Goal: Task Accomplishment & Management: Complete application form

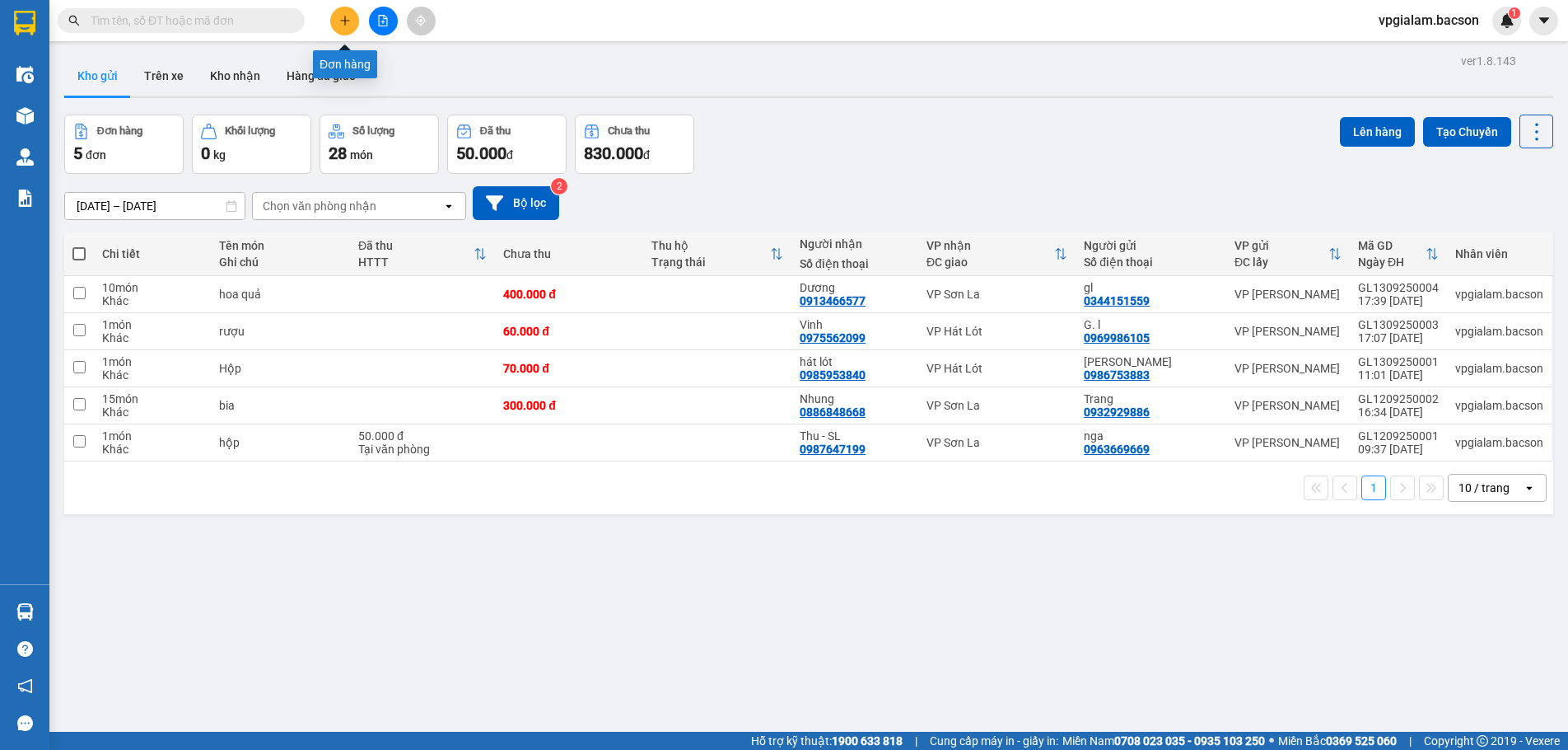
click at [346, 23] on icon "plus" at bounding box center [346, 21] width 11 height 11
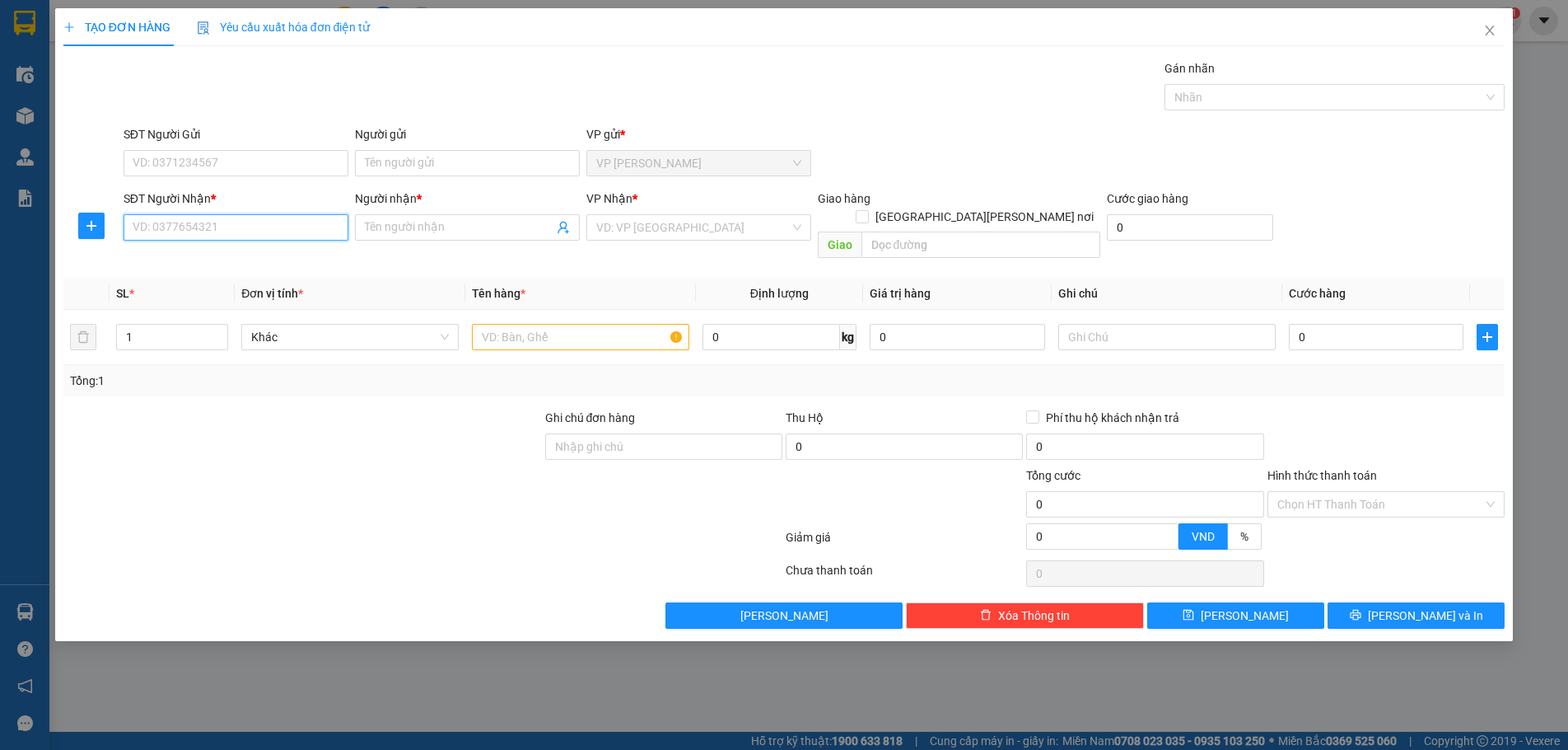
click at [130, 226] on input "SĐT Người Nhận *" at bounding box center [236, 228] width 225 height 26
type input "0973234299"
click at [161, 262] on div "0973234299 - Trang" at bounding box center [235, 260] width 205 height 18
type input "Trang"
type input "0973234299"
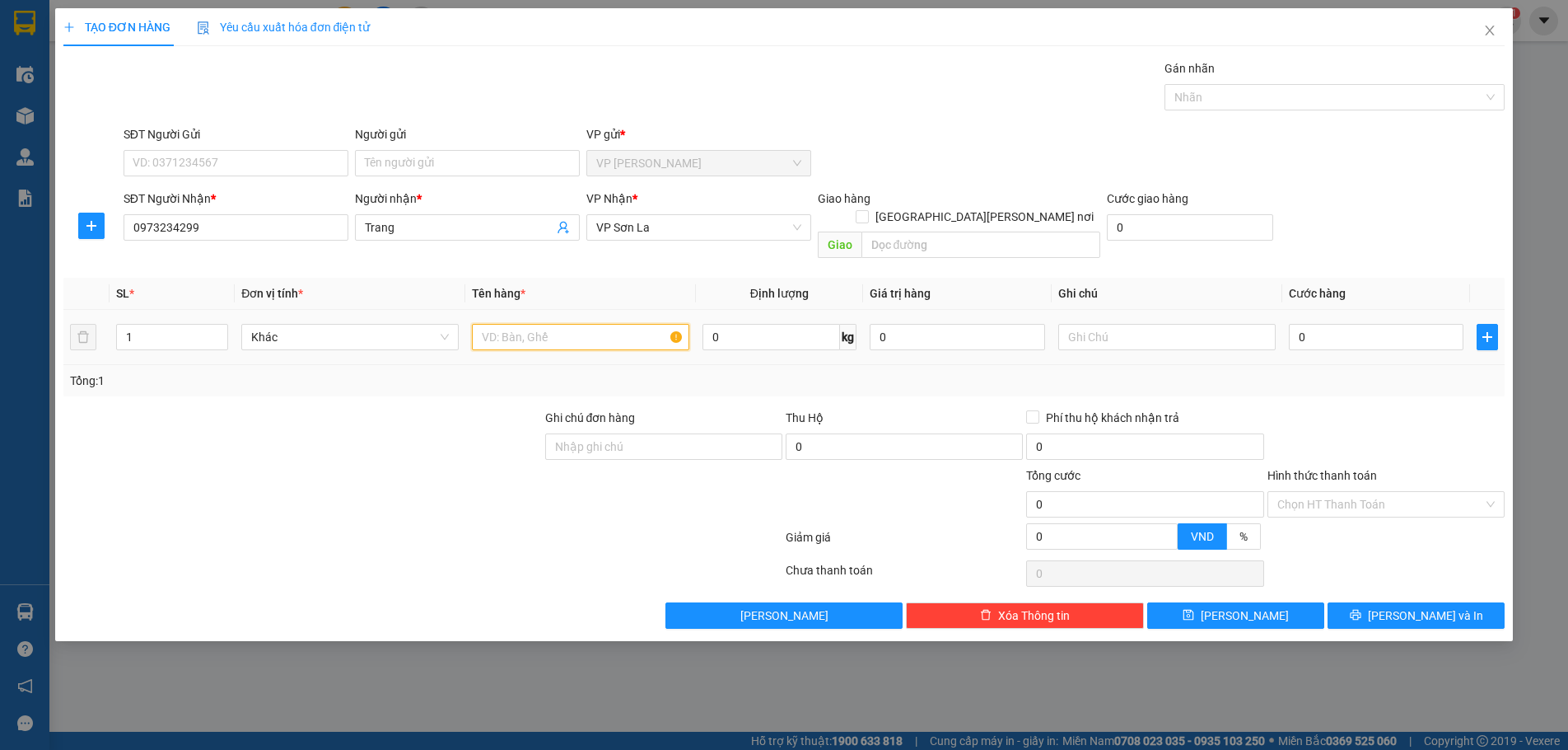
click at [475, 324] on input "text" at bounding box center [581, 337] width 217 height 26
type input "bao"
click at [1294, 324] on input "0" at bounding box center [1377, 337] width 176 height 26
type input "6"
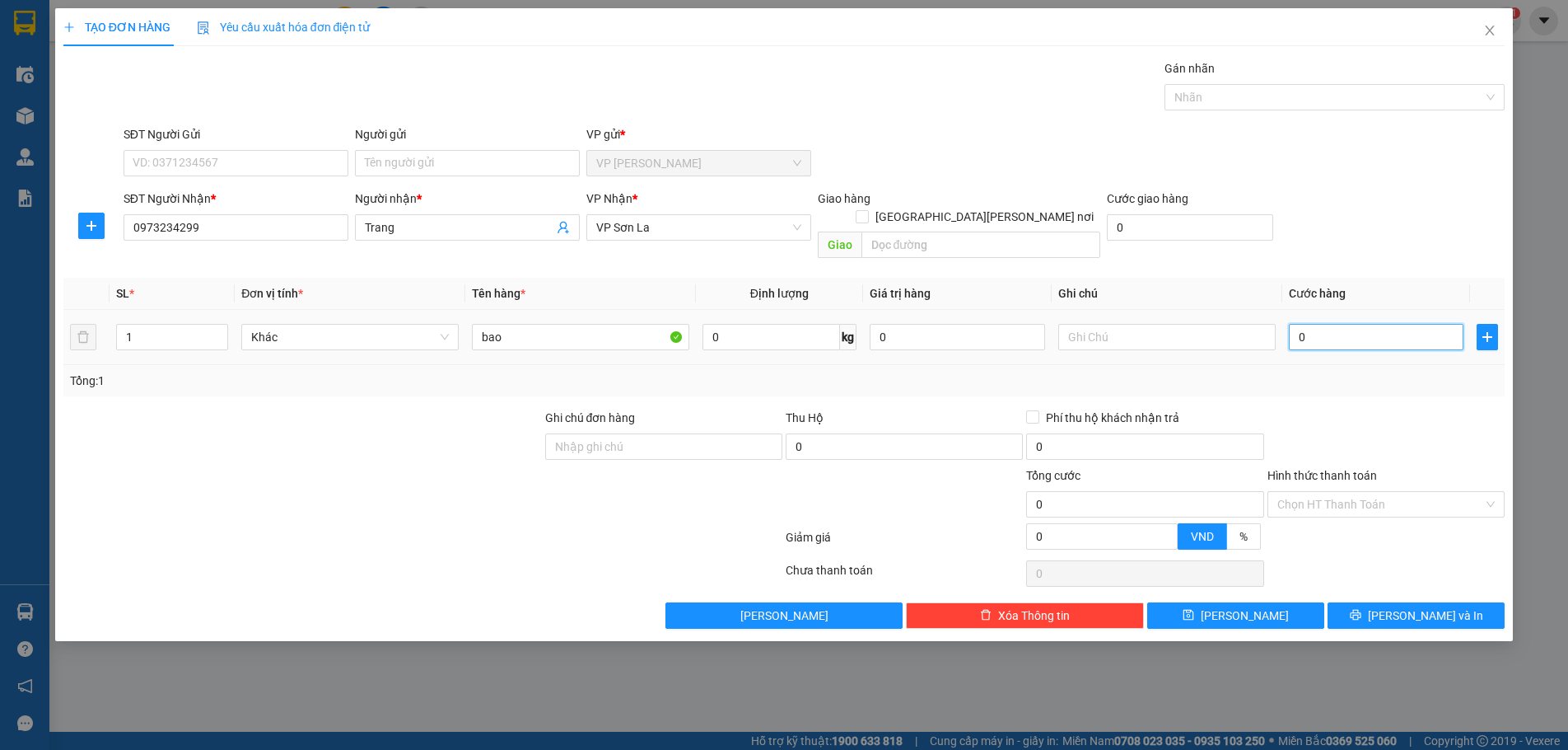
type input "6"
type input "60"
type input "600"
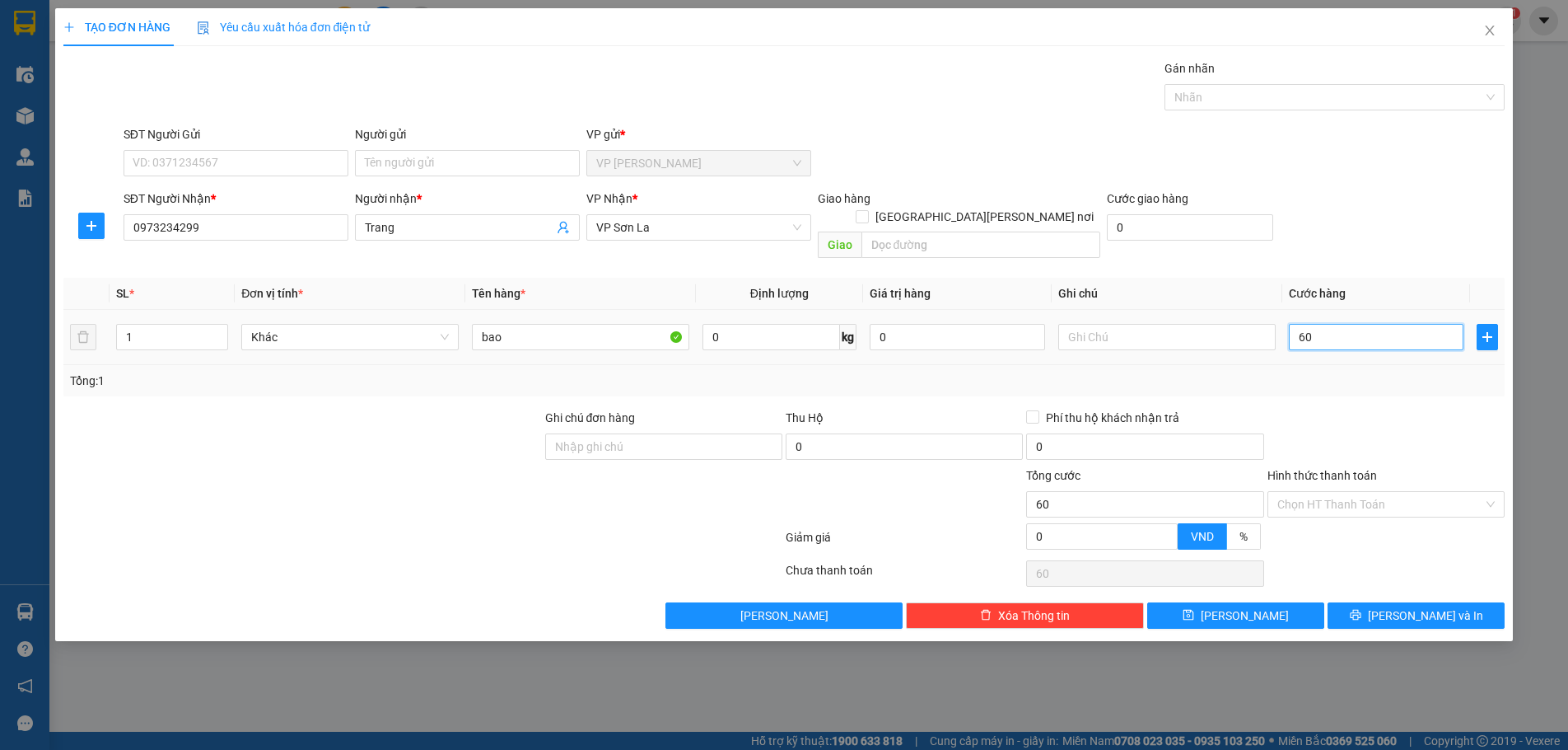
type input "600"
type input "6.000"
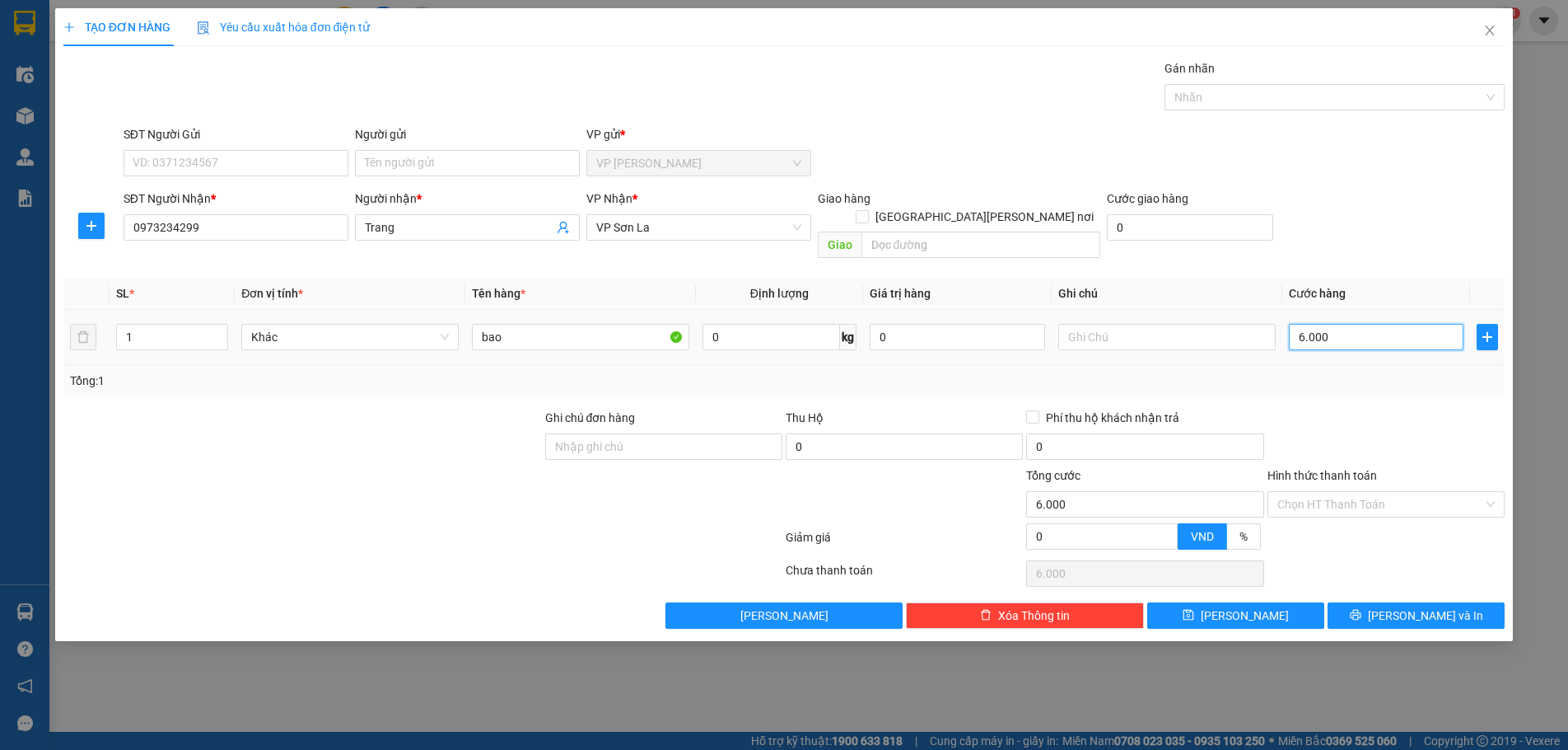
type input "60.000"
click at [1276, 603] on button "[PERSON_NAME]" at bounding box center [1237, 616] width 177 height 26
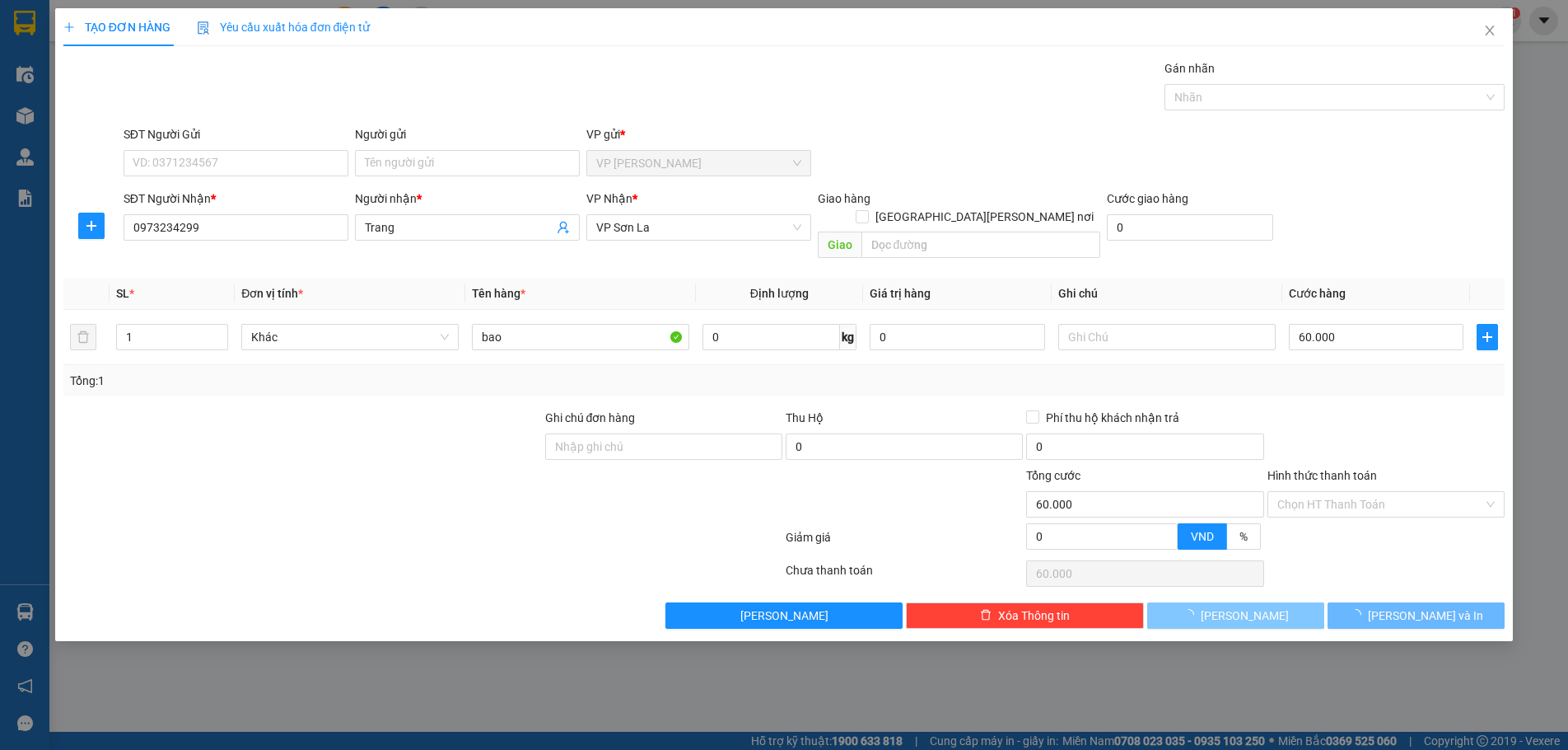
type input "0"
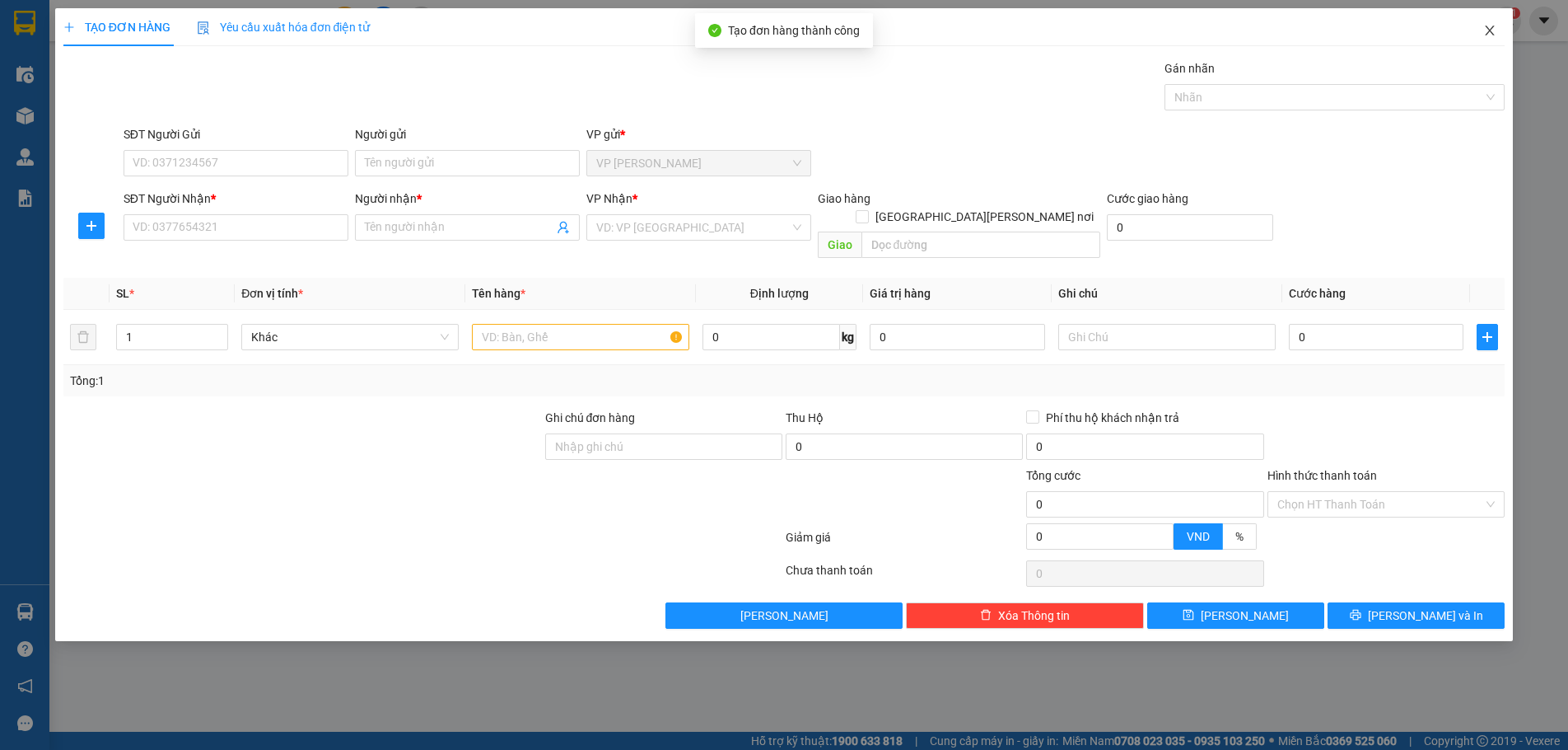
click at [1492, 32] on icon "close" at bounding box center [1491, 30] width 9 height 9
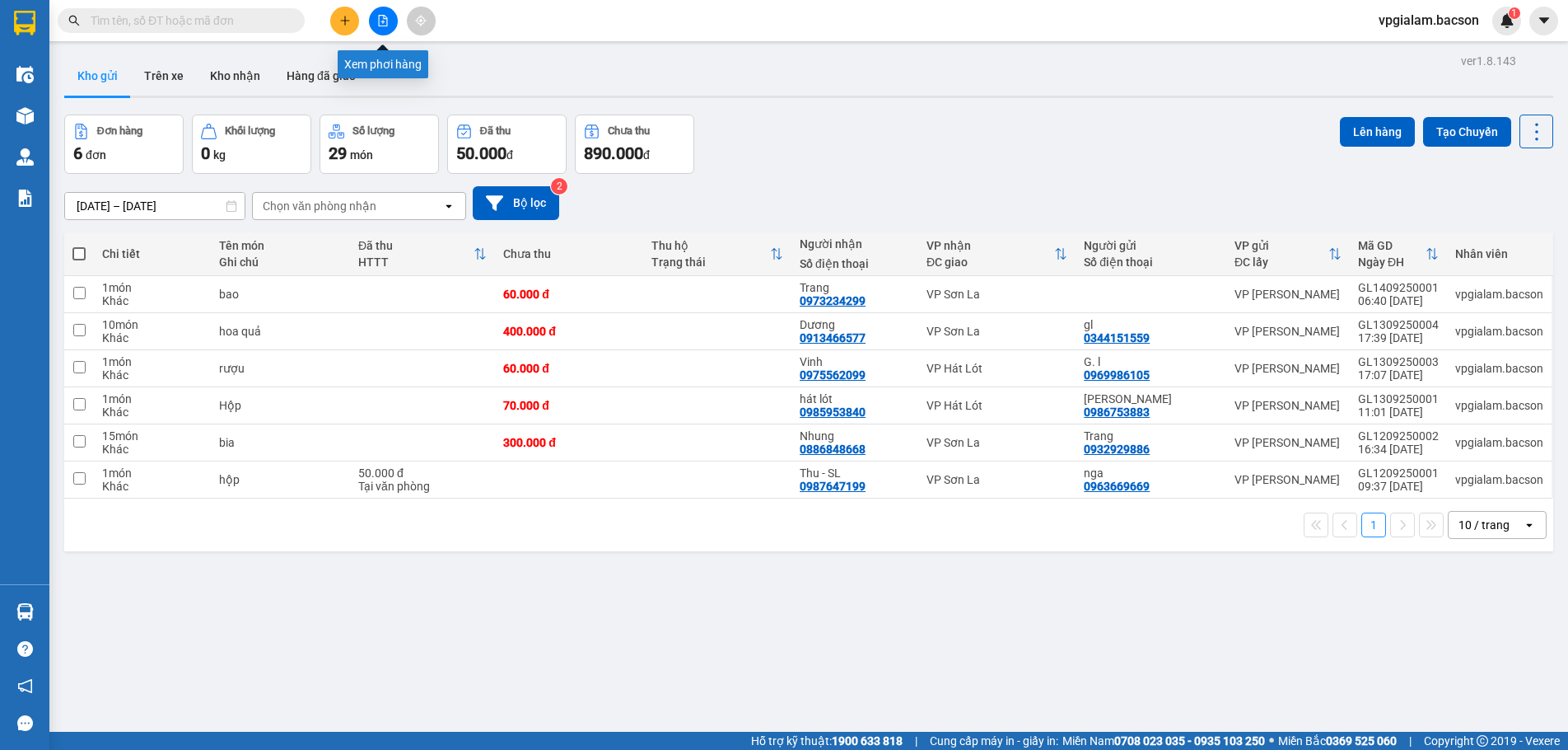
click at [381, 17] on button at bounding box center [383, 21] width 29 height 29
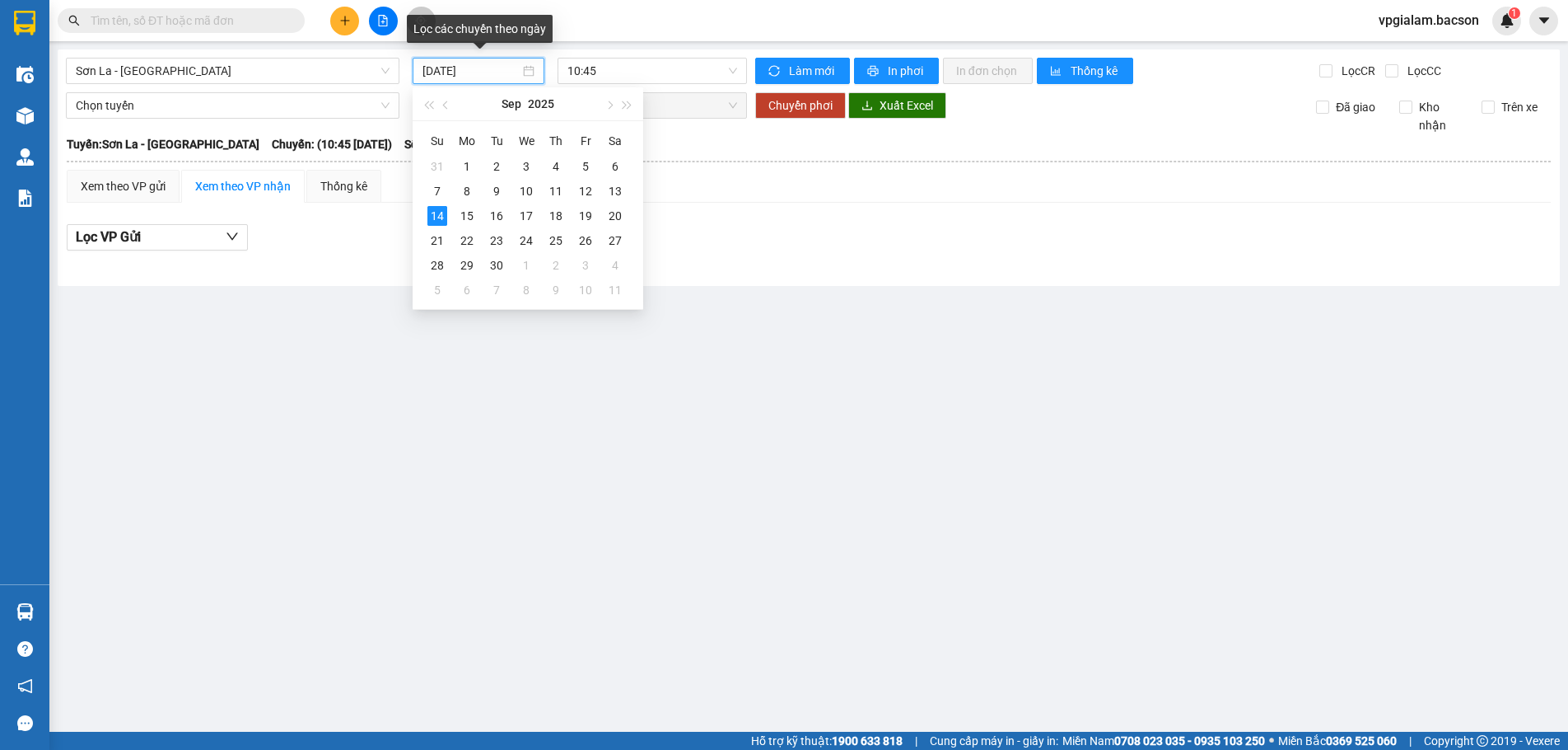
click at [506, 67] on input "[DATE]" at bounding box center [471, 70] width 97 height 18
click at [617, 193] on div "13" at bounding box center [615, 191] width 20 height 20
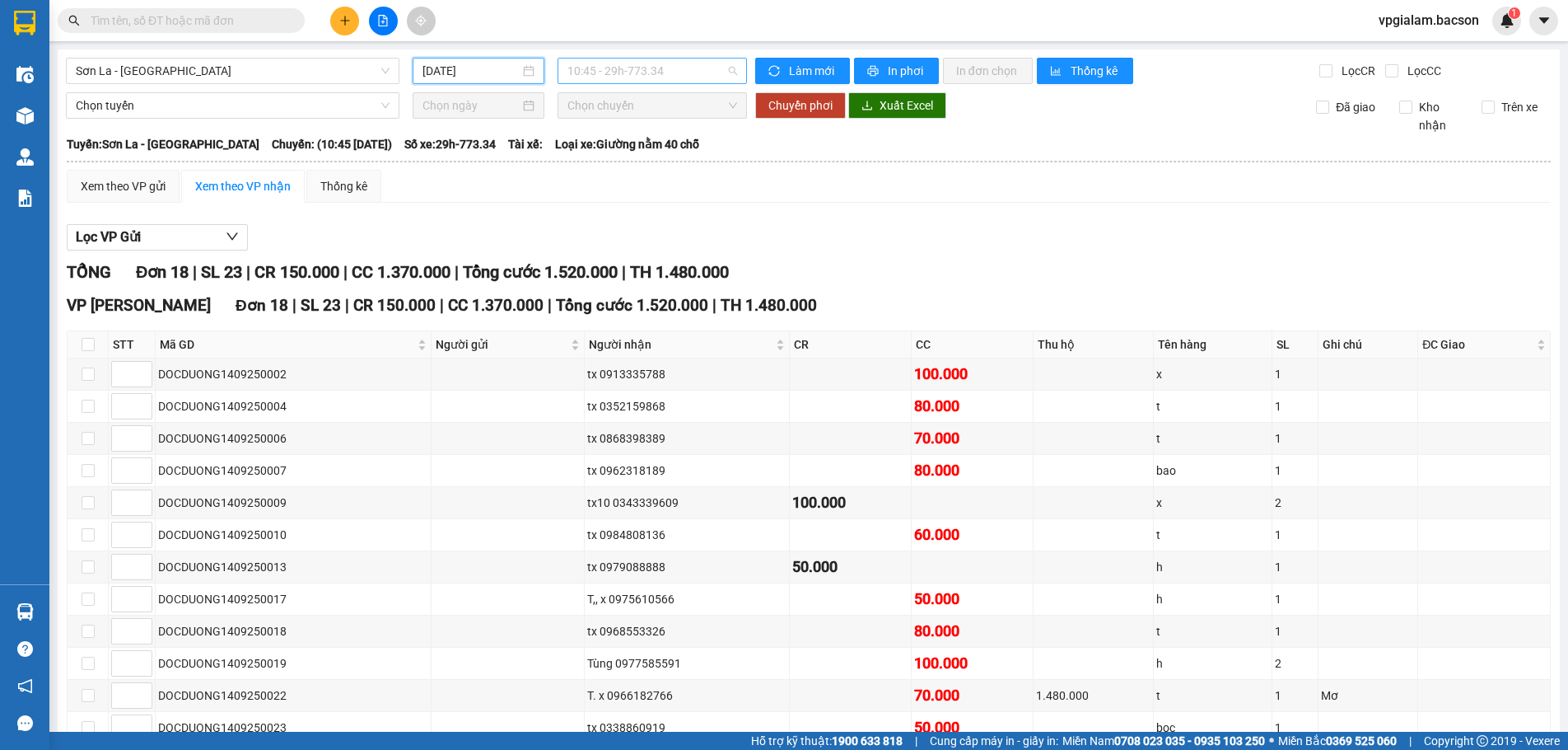
click at [663, 75] on span "10:45 - 29h-773.34" at bounding box center [652, 71] width 170 height 25
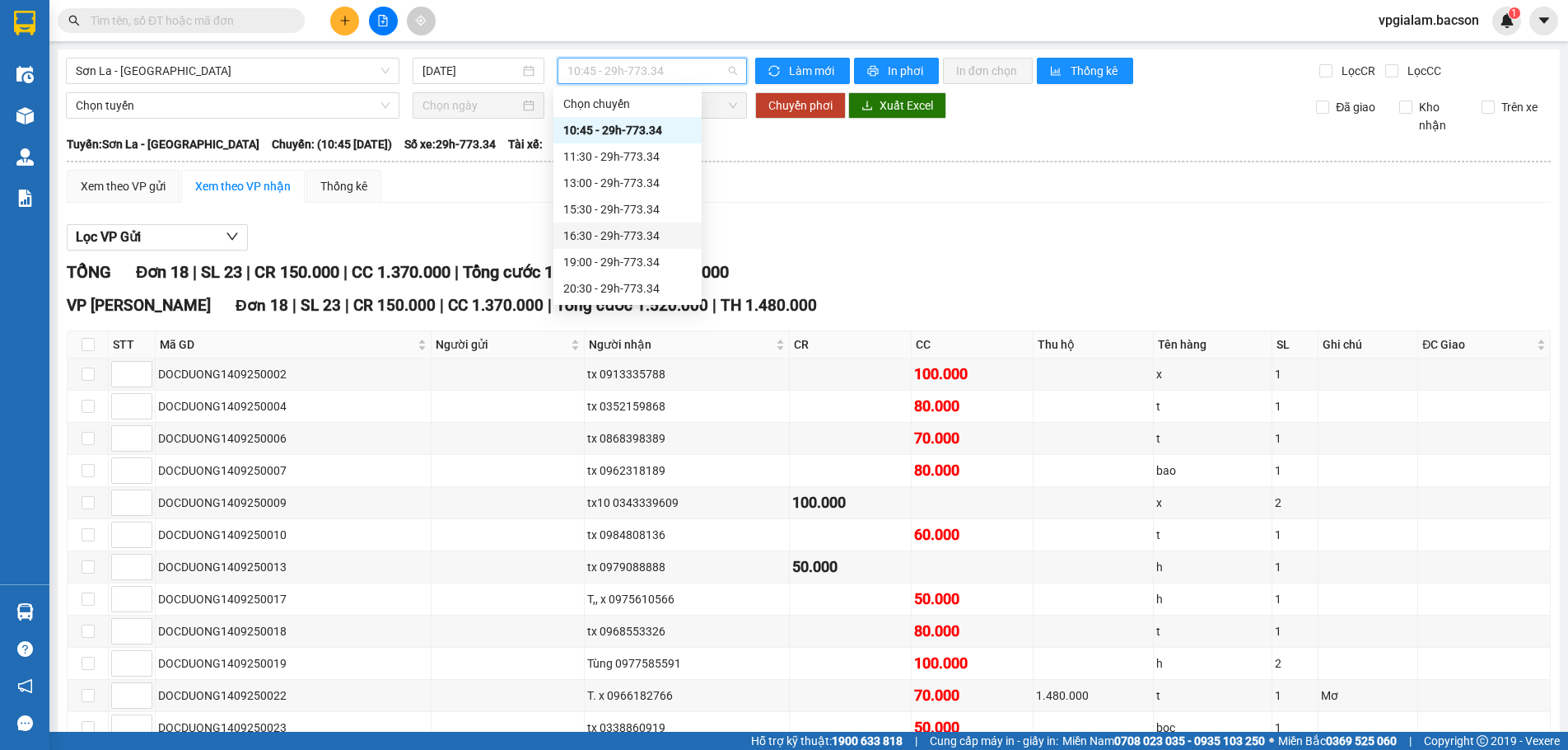
click at [641, 233] on div "16:30 - 29h-773.34" at bounding box center [628, 235] width 128 height 18
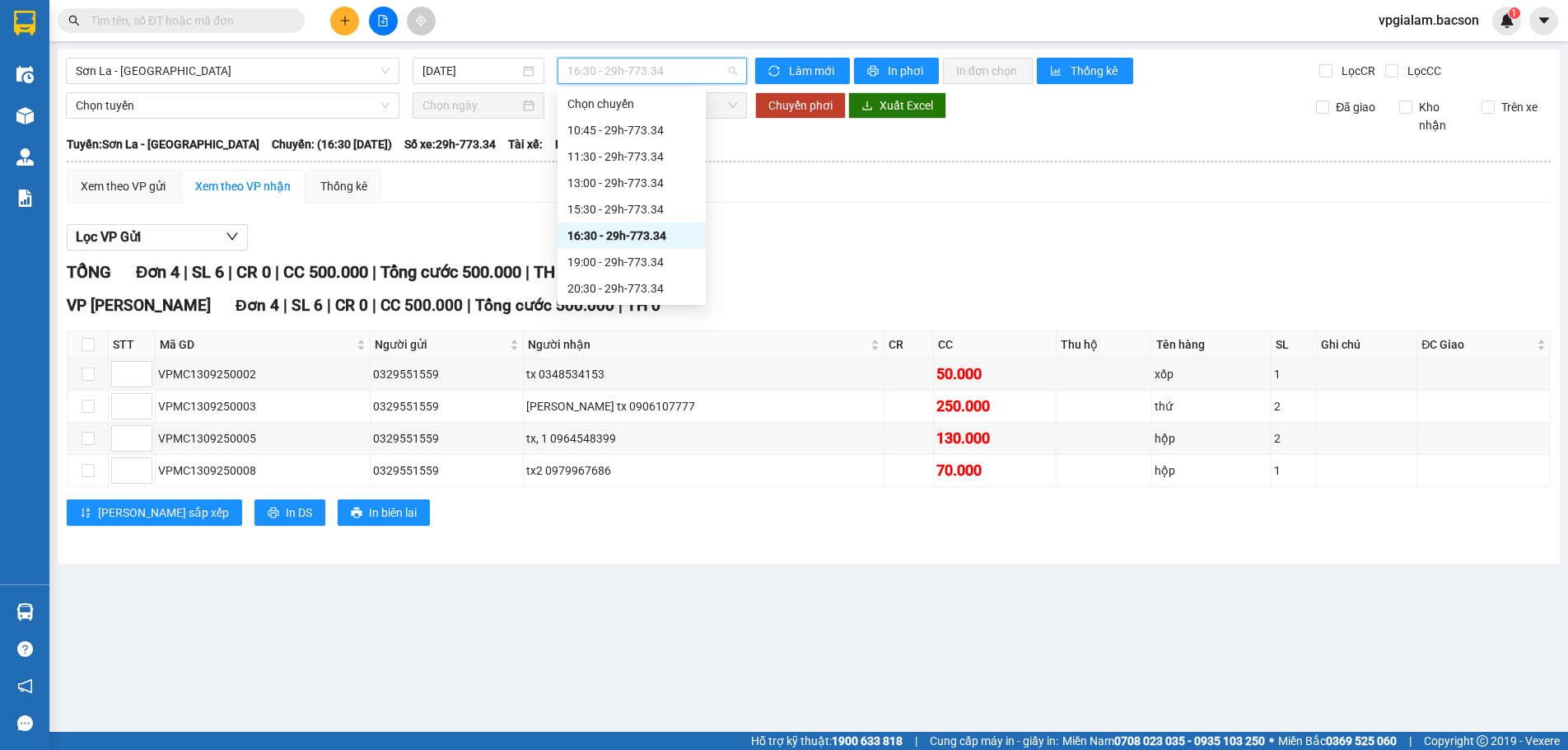
click at [669, 69] on span "16:30 - 29h-773.34" at bounding box center [652, 71] width 170 height 25
click at [637, 207] on div "20:30 - 29h-773.34" at bounding box center [632, 209] width 128 height 18
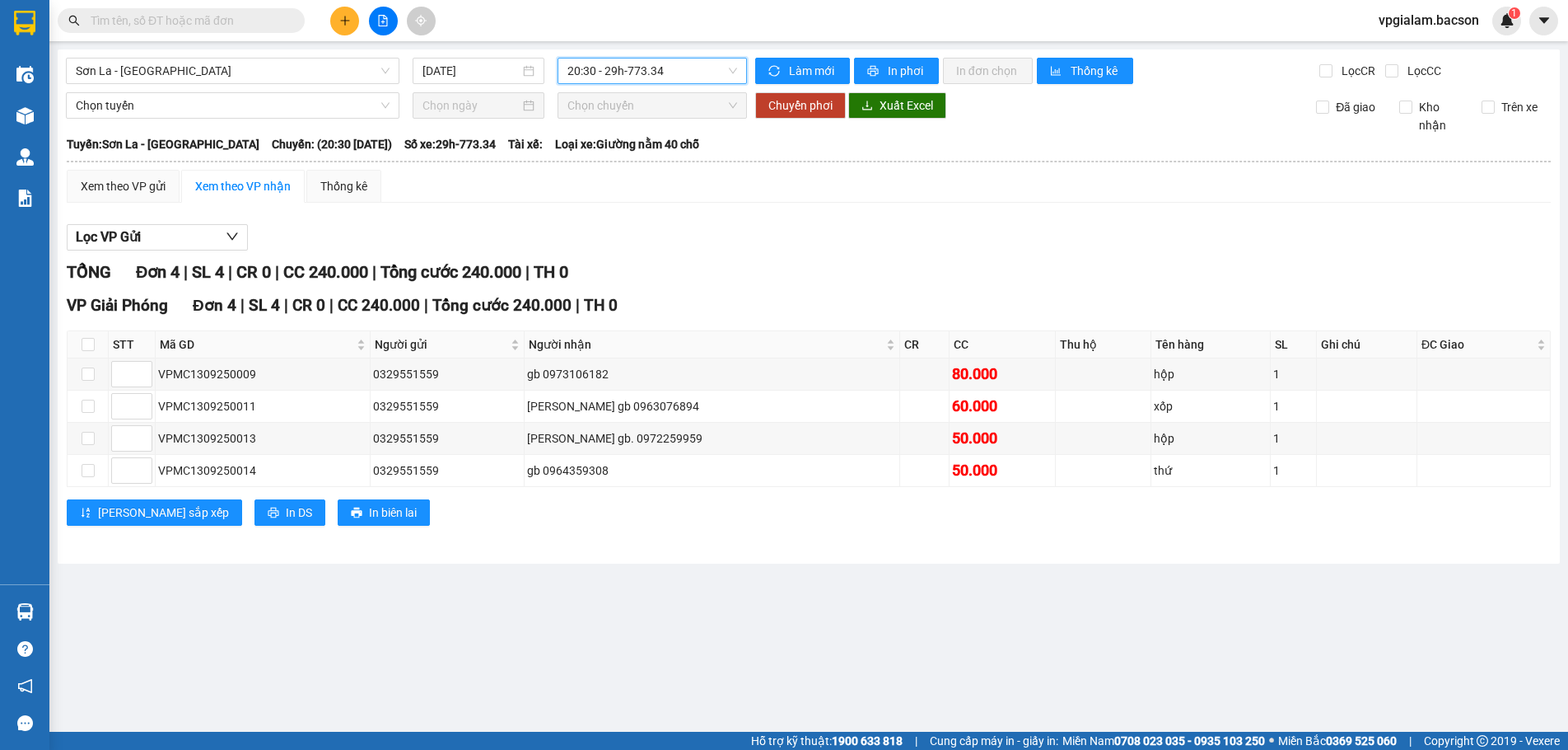
click at [658, 67] on span "20:30 - 29h-773.34" at bounding box center [652, 71] width 170 height 25
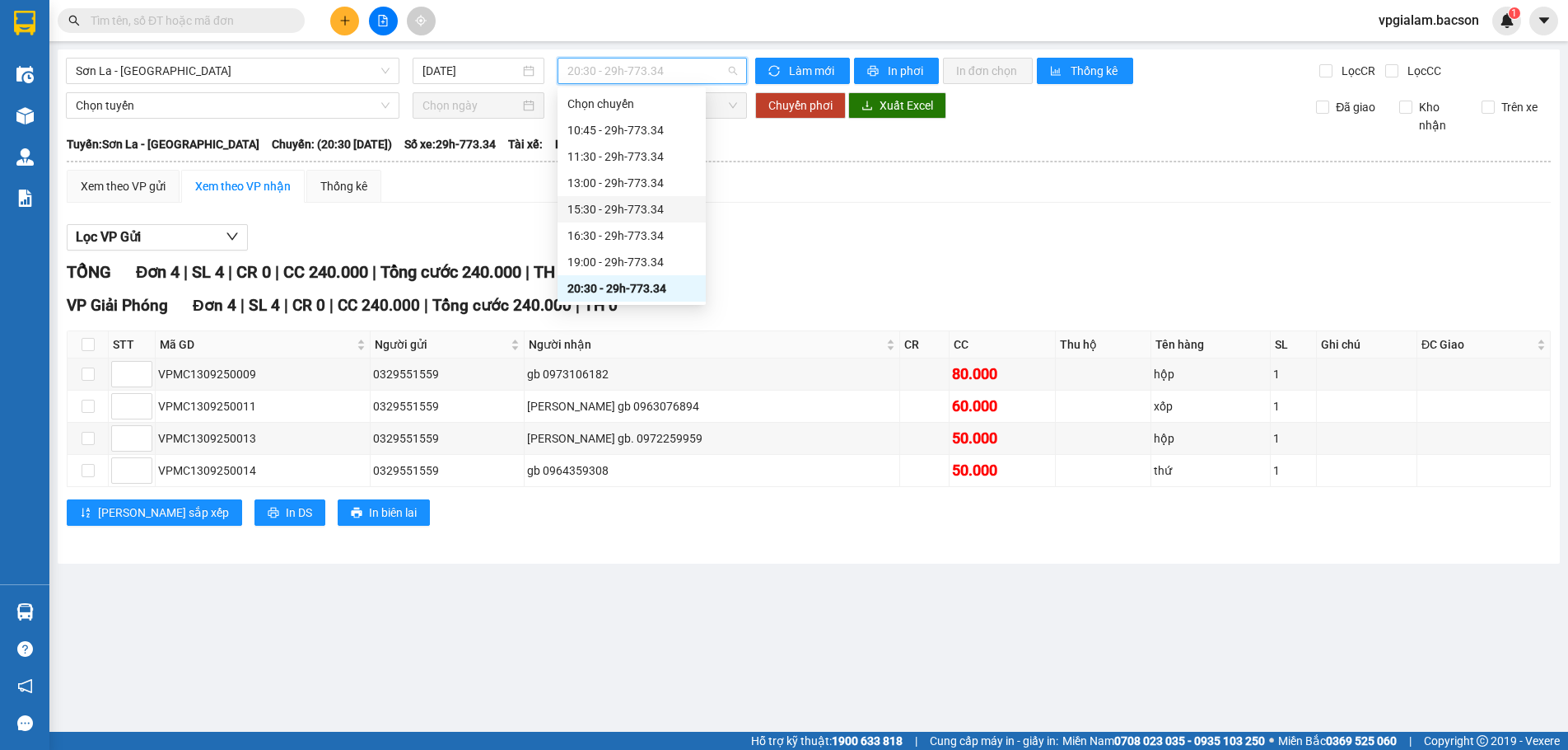
click at [640, 211] on div "15:30 - 29h-773.34" at bounding box center [632, 209] width 128 height 18
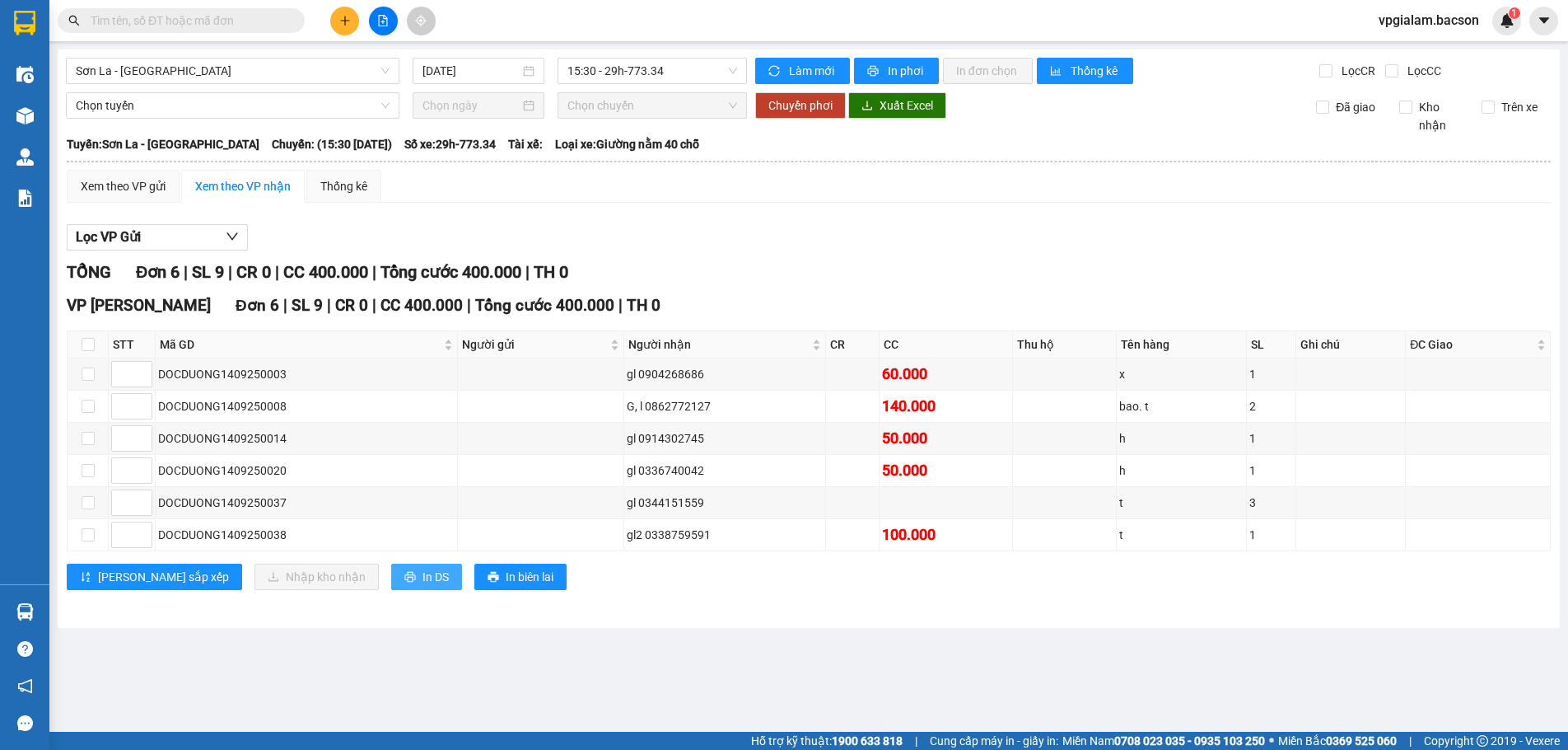
click at [423, 579] on span "In DS" at bounding box center [436, 576] width 26 height 18
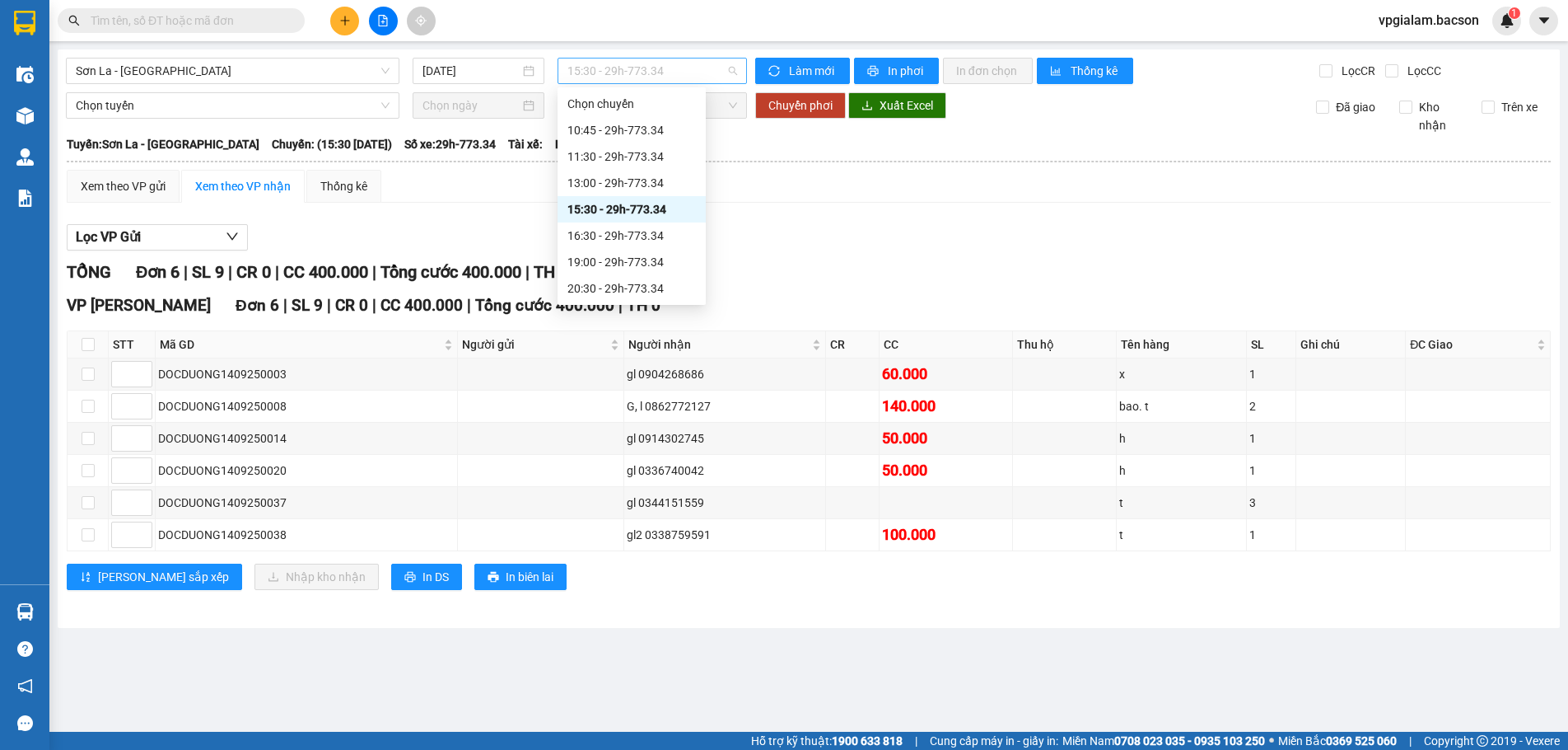
click at [626, 73] on span "15:30 - 29h-773.34" at bounding box center [652, 71] width 170 height 25
click at [632, 235] on div "16:30 - 29h-773.34" at bounding box center [632, 235] width 128 height 18
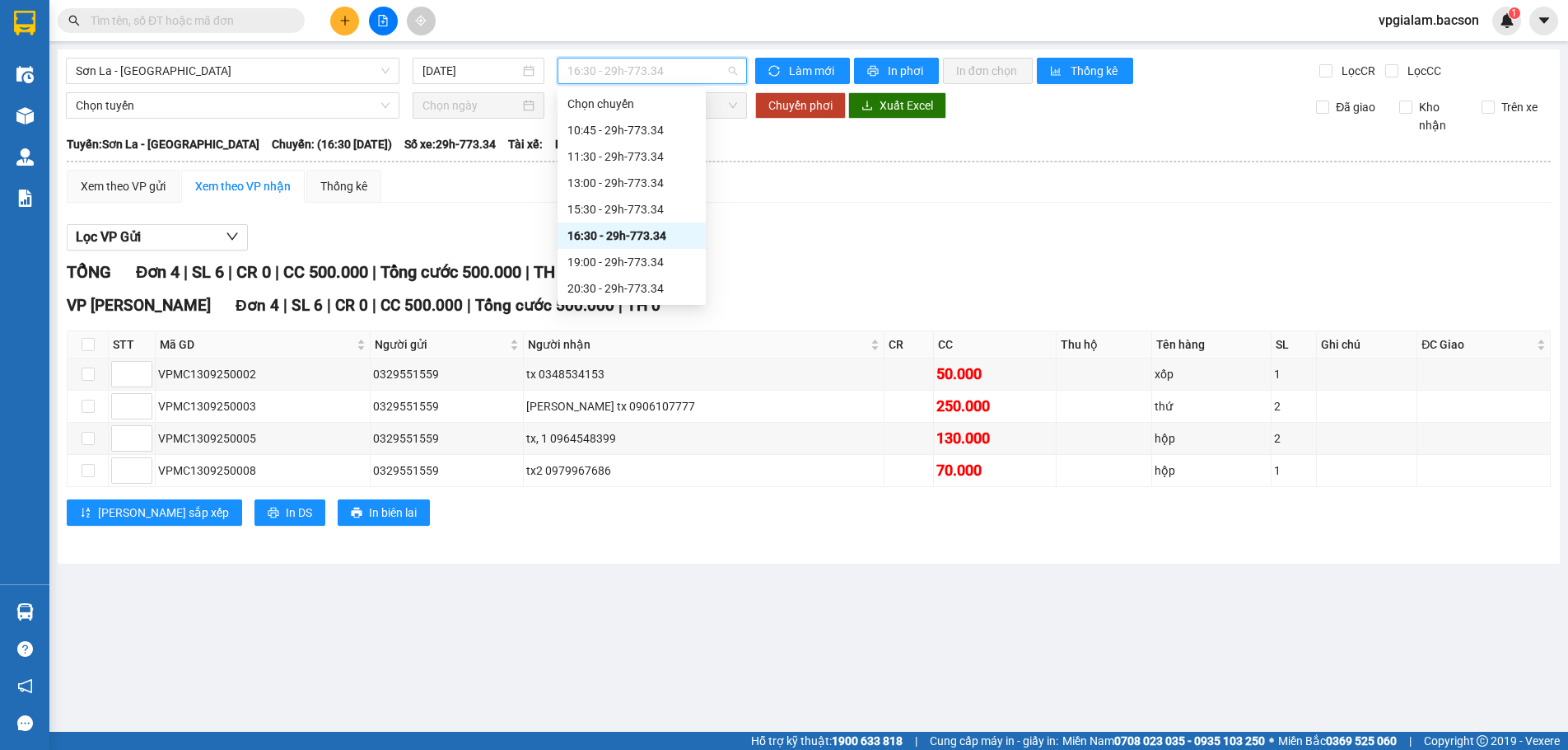
click at [646, 68] on span "16:30 - 29h-773.34" at bounding box center [652, 71] width 170 height 25
click at [611, 292] on div "22:30 - 29h-773.34" at bounding box center [632, 288] width 128 height 18
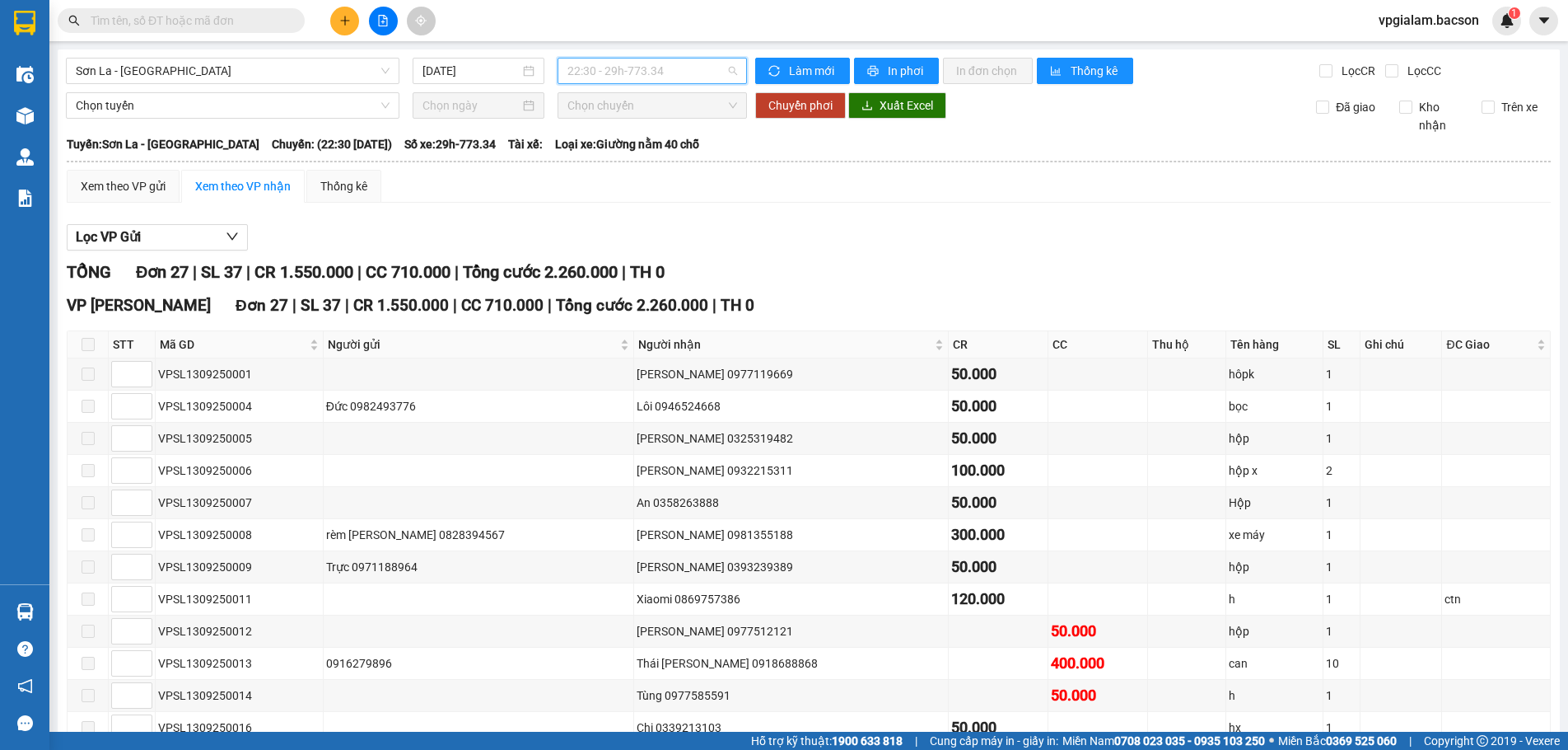
click at [613, 64] on span "22:30 - 29h-773.34" at bounding box center [652, 71] width 170 height 25
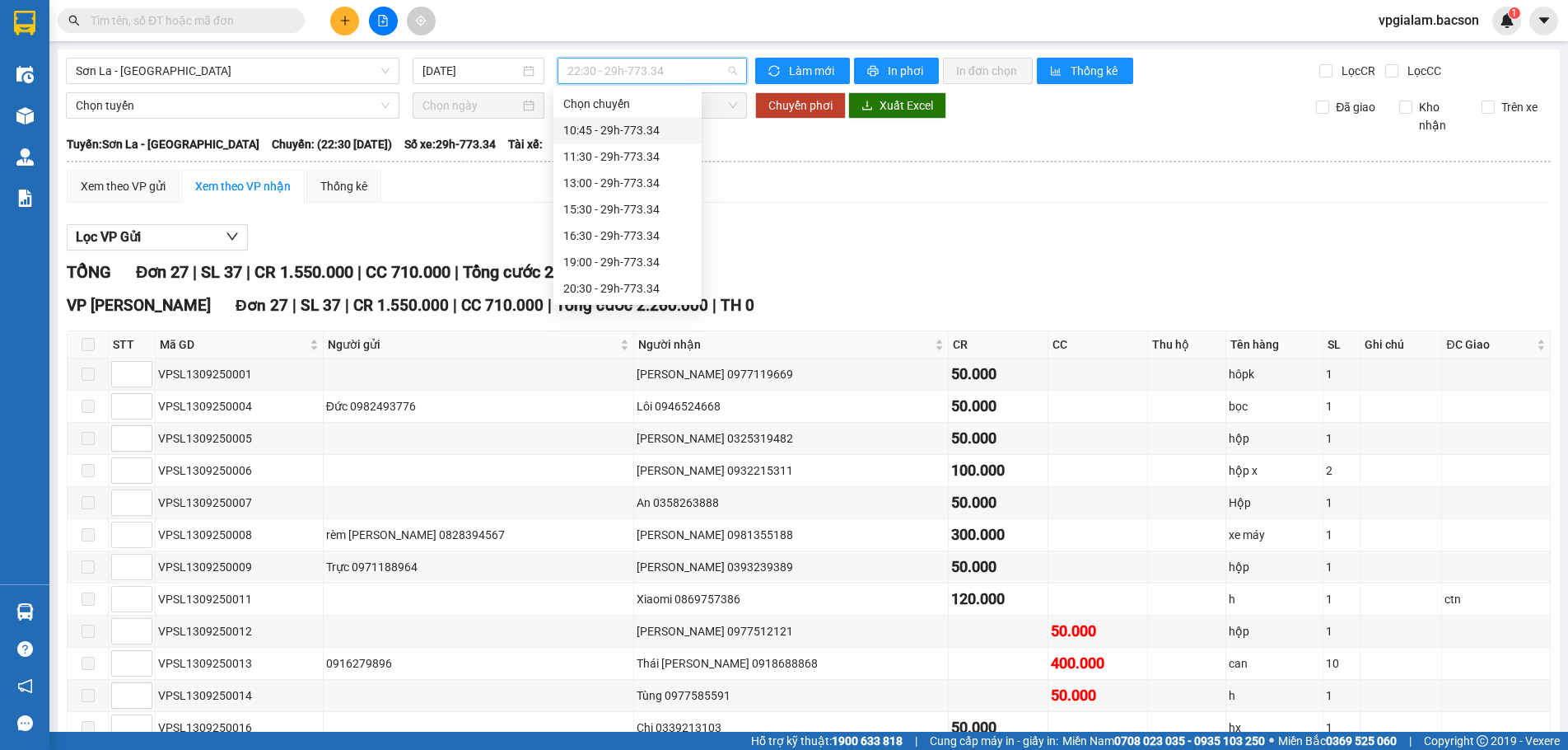
click at [624, 131] on div "10:45 - 29h-773.34" at bounding box center [628, 129] width 128 height 18
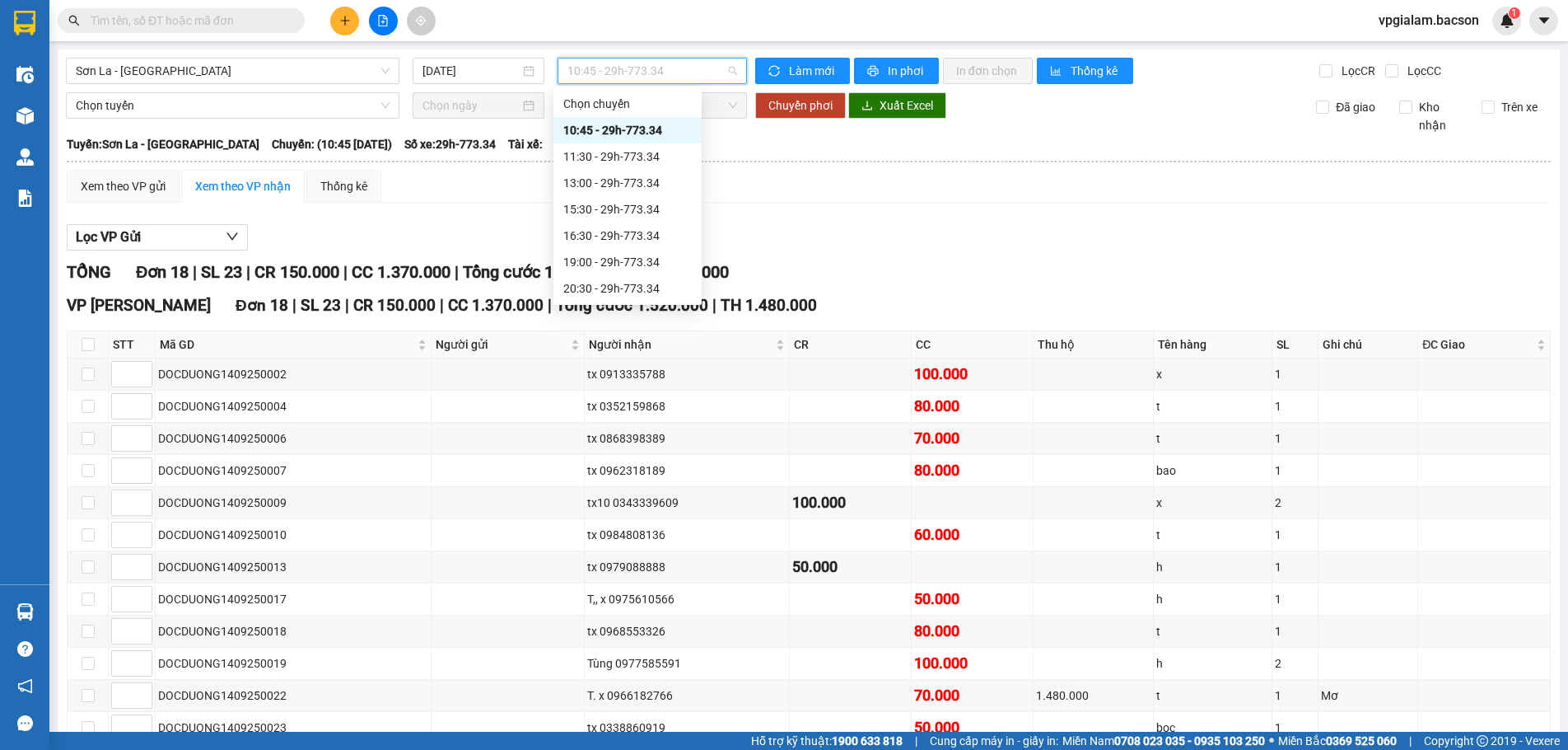
click at [644, 73] on span "10:45 - 29h-773.34" at bounding box center [652, 71] width 170 height 25
click at [651, 214] on div "15:30 - 29h-773.34" at bounding box center [628, 209] width 128 height 18
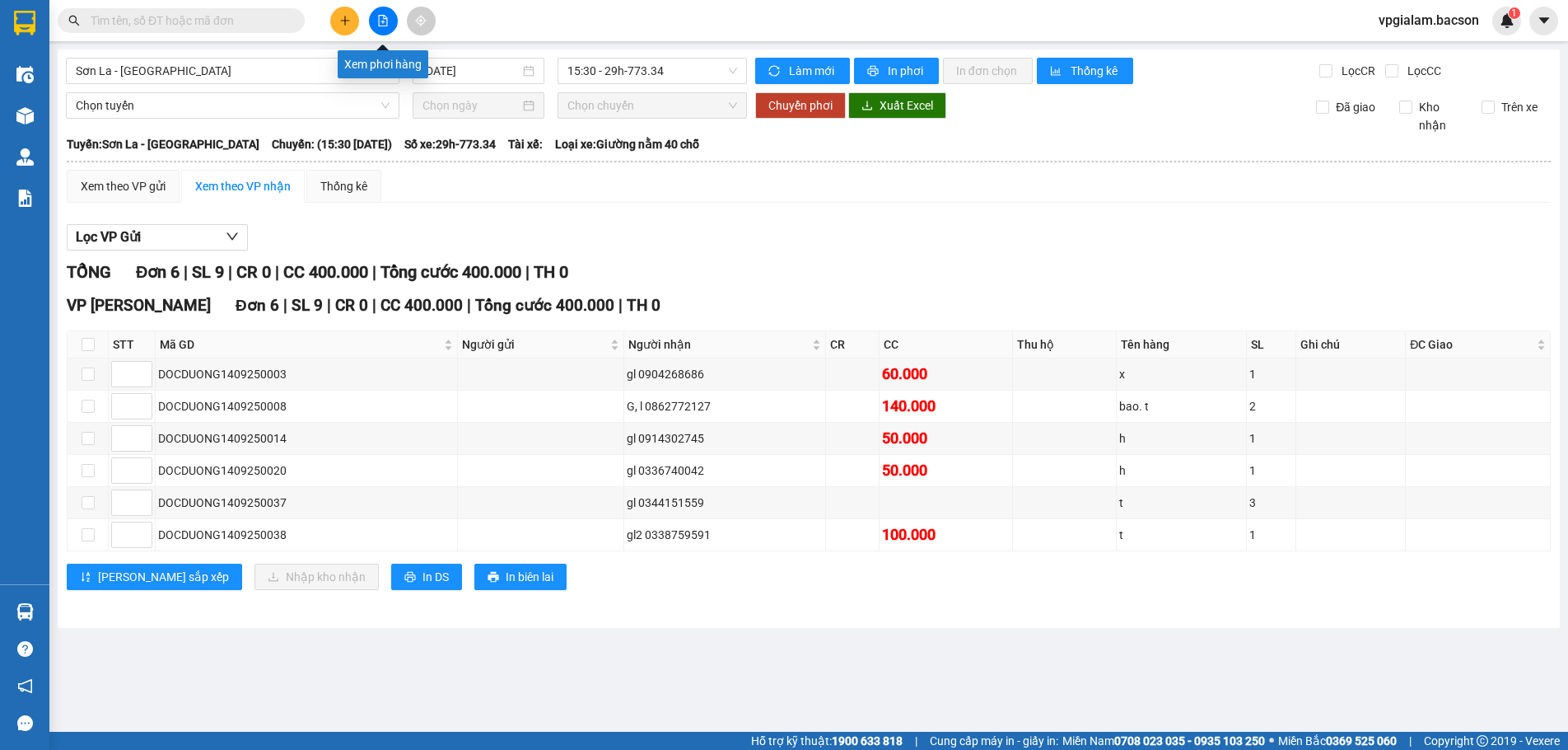
click at [379, 14] on button at bounding box center [383, 21] width 29 height 29
click at [606, 69] on span "15:30 - 29h-773.34" at bounding box center [652, 71] width 170 height 25
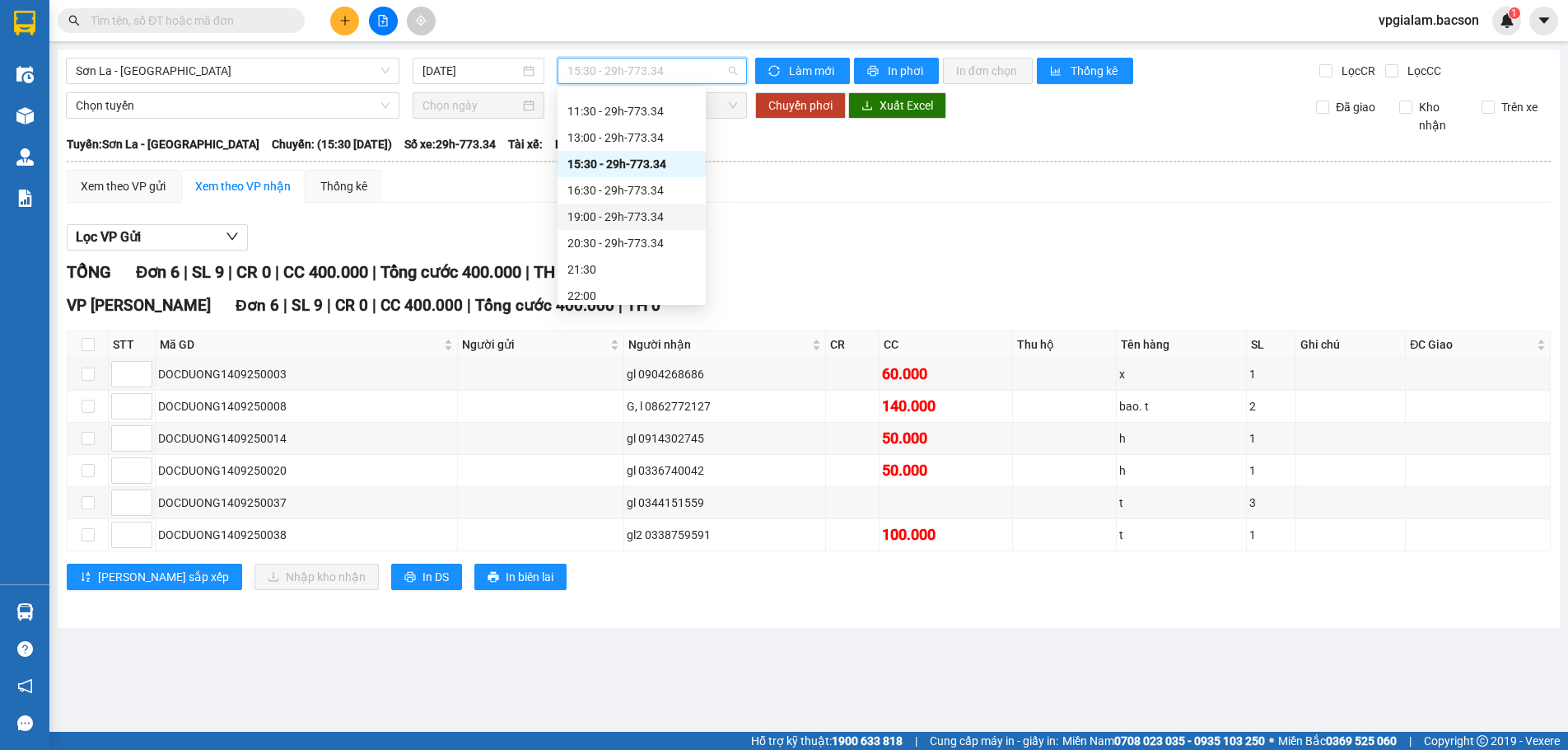
scroll to position [79, 0]
click at [639, 157] on div "16:30 - 29h-773.34" at bounding box center [632, 156] width 128 height 18
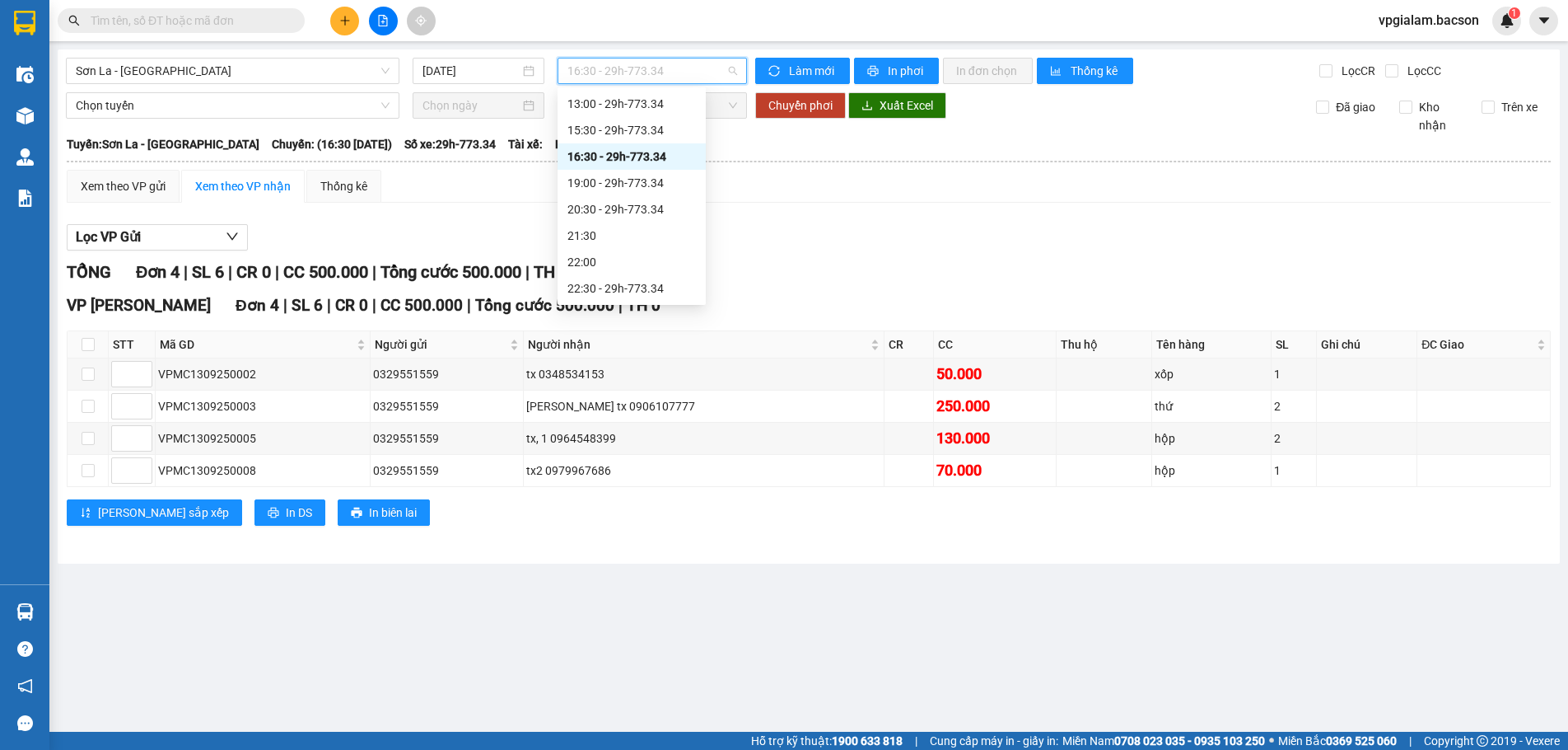
click at [664, 77] on span "16:30 - 29h-773.34" at bounding box center [652, 71] width 170 height 25
click at [648, 184] on div "19:00 - 29h-773.34" at bounding box center [632, 182] width 128 height 18
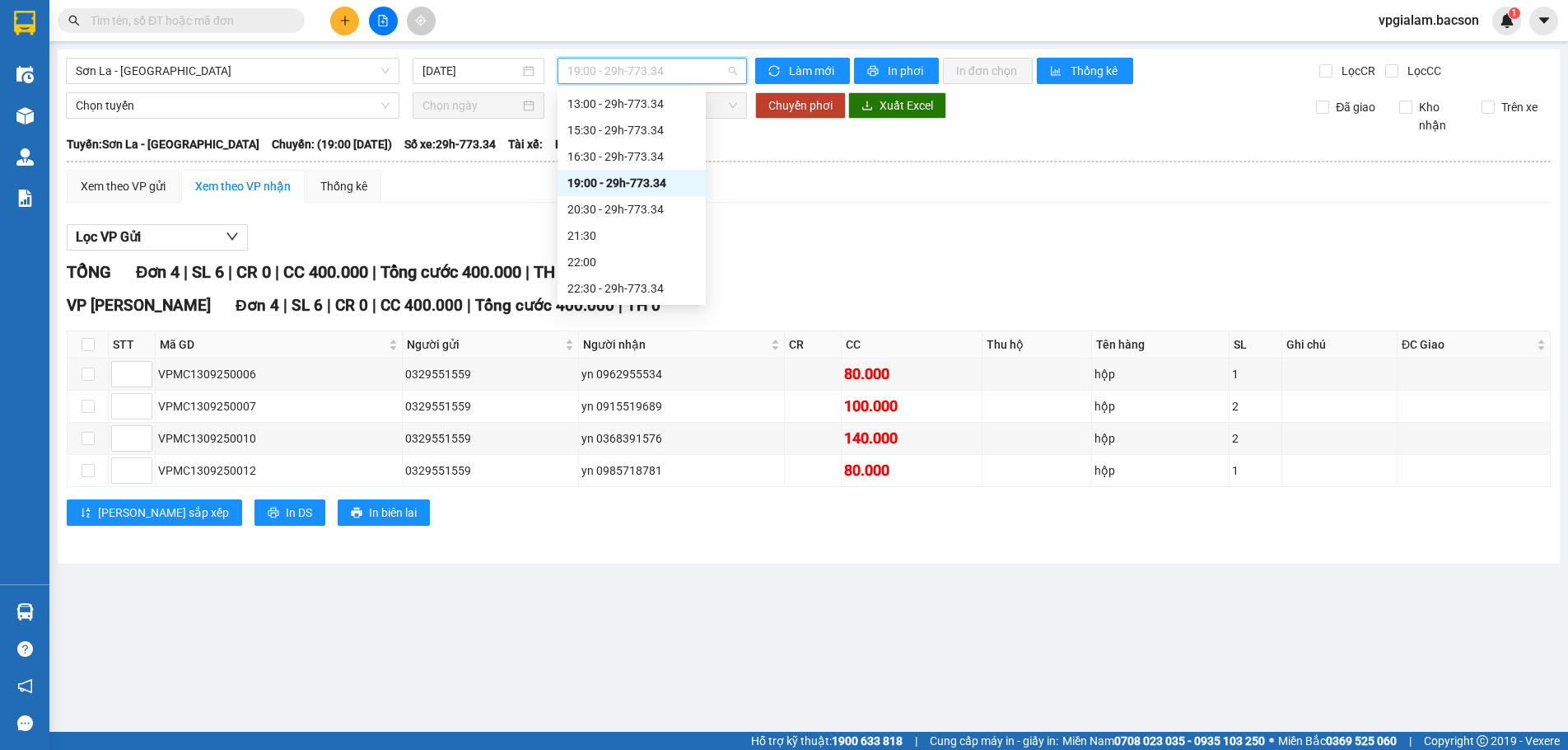
click at [657, 70] on span "19:00 - 29h-773.34" at bounding box center [652, 71] width 170 height 25
click at [651, 213] on div "20:30 - 29h-773.34" at bounding box center [632, 209] width 128 height 18
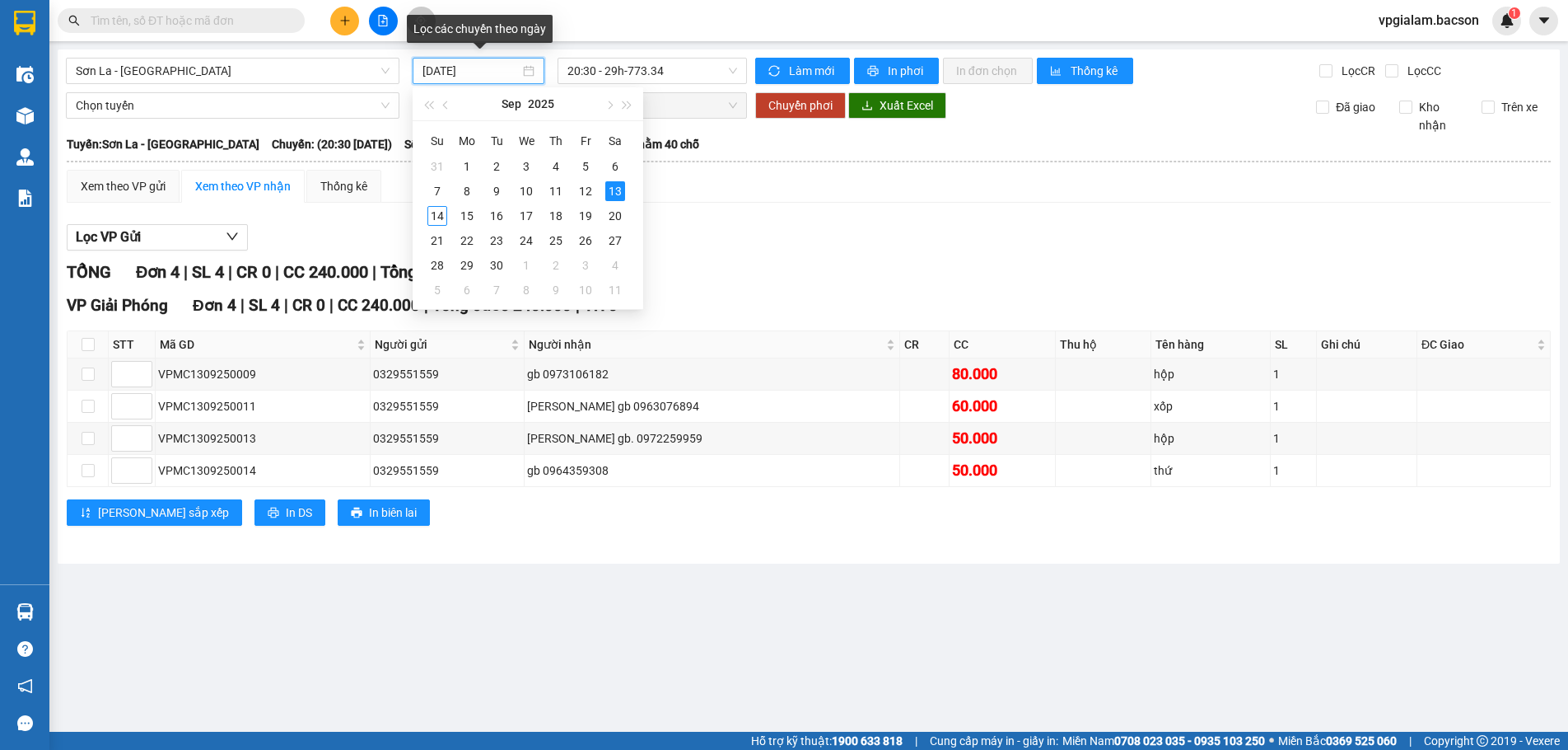
click at [482, 73] on input "[DATE]" at bounding box center [471, 70] width 97 height 18
click at [587, 192] on div "12" at bounding box center [585, 191] width 20 height 20
type input "[DATE]"
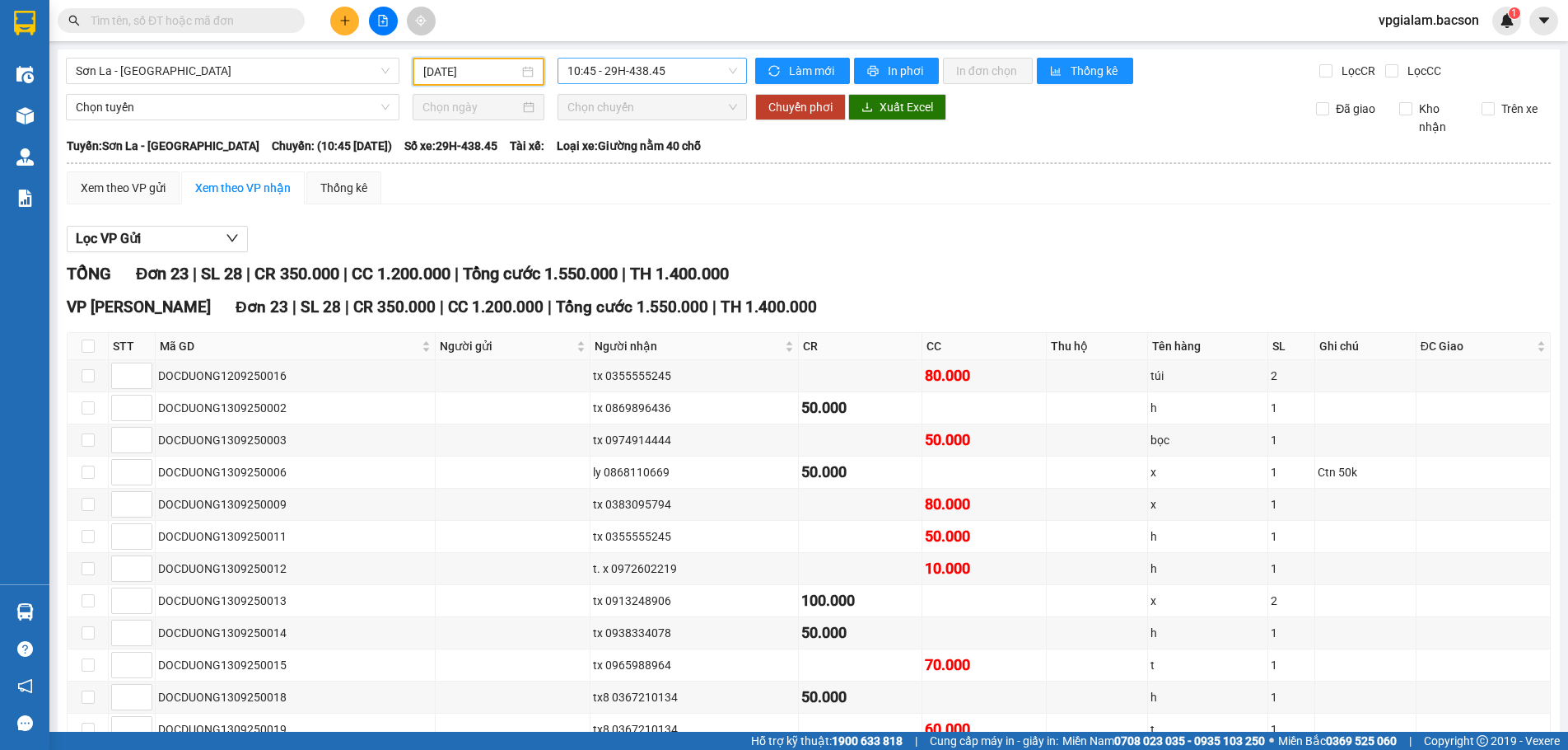
scroll to position [26, 0]
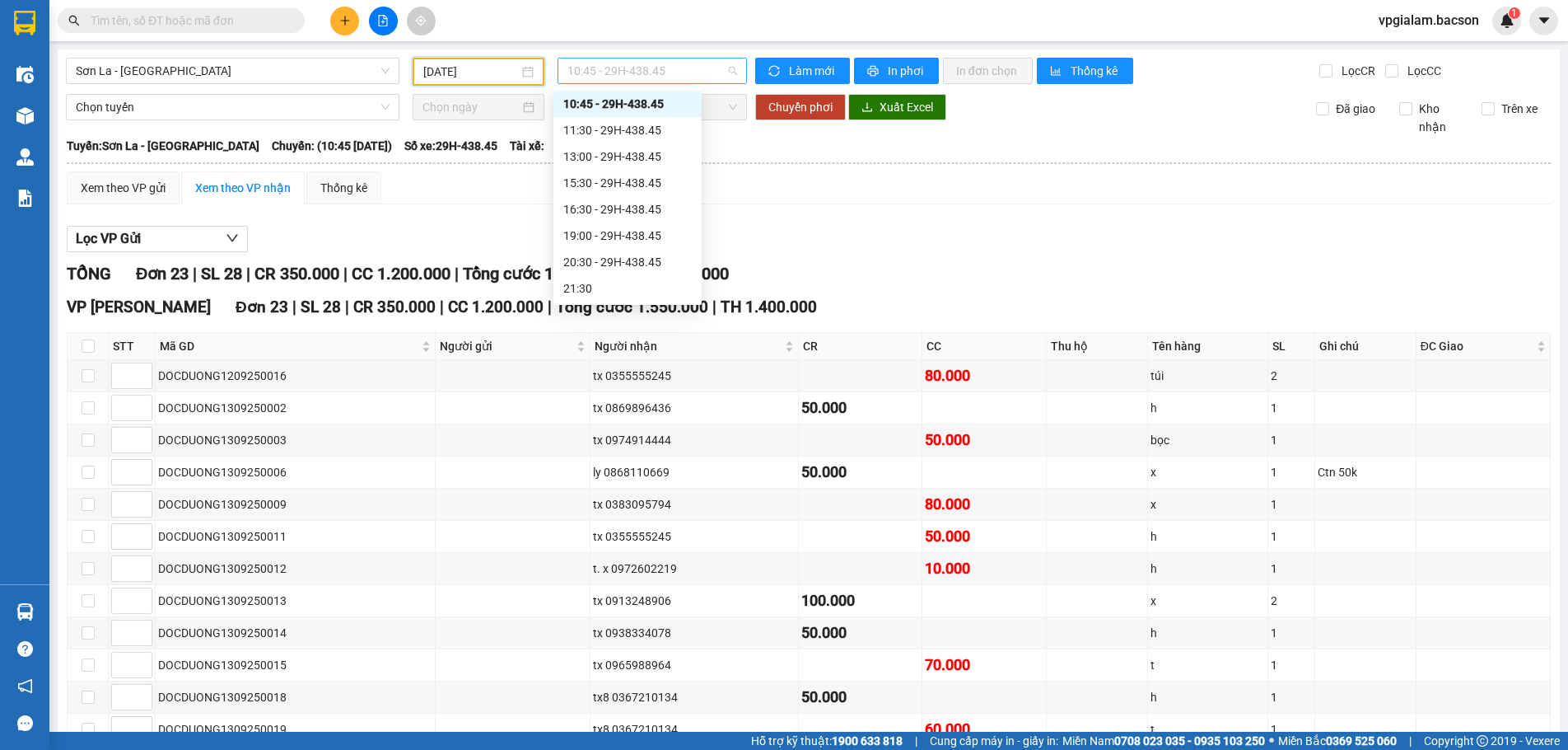
click at [603, 68] on span "10:45 - 29H-438.45" at bounding box center [652, 71] width 170 height 25
click at [620, 265] on div "20:30 - 29H-438.45" at bounding box center [628, 262] width 128 height 18
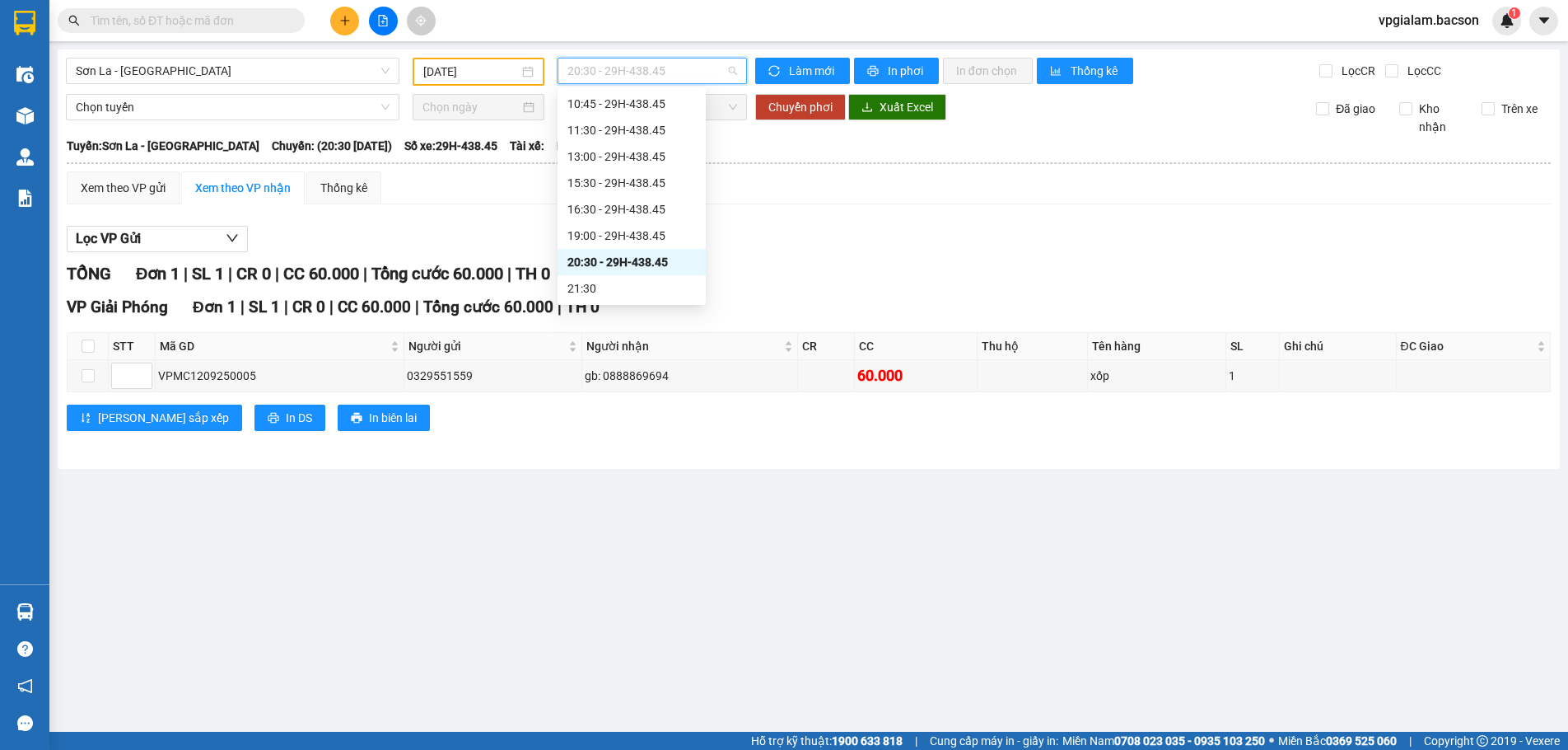
click at [646, 61] on span "20:30 - 29H-438.45" at bounding box center [652, 71] width 170 height 25
click at [619, 290] on div "22:30 - 29H-438.45" at bounding box center [632, 288] width 128 height 18
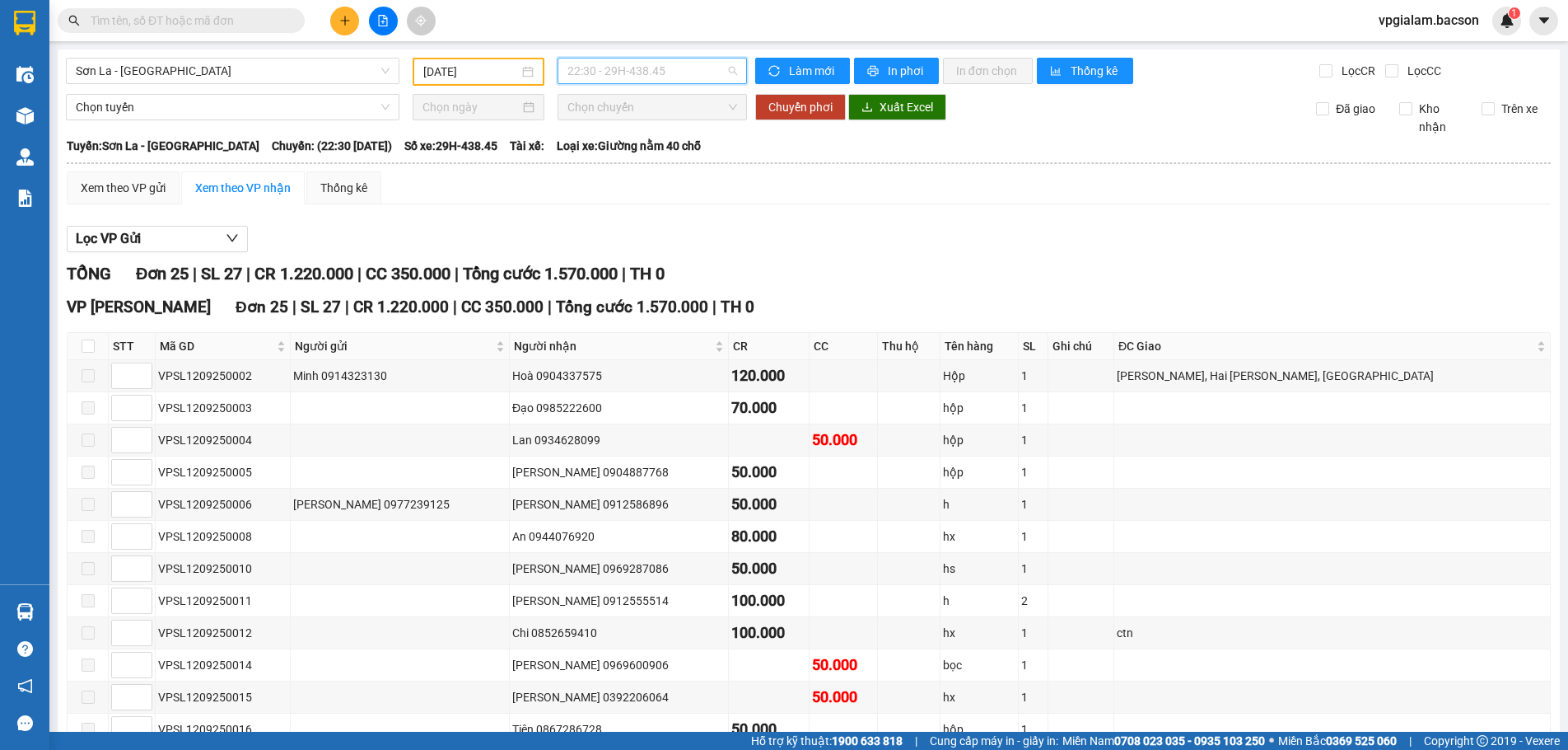
click at [624, 74] on span "22:30 - 29H-438.45" at bounding box center [652, 71] width 170 height 25
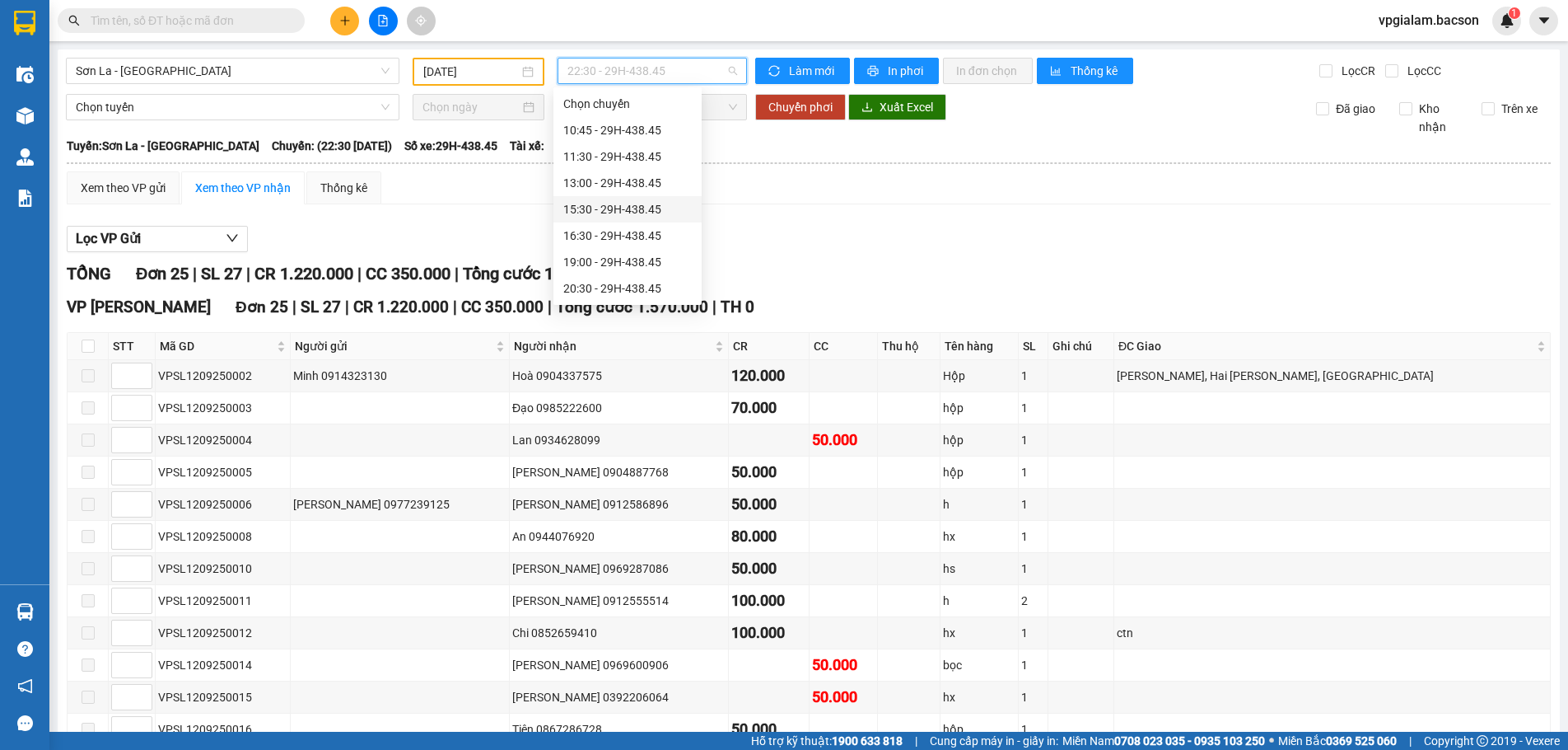
click at [642, 217] on div "15:30 - 29H-438.45" at bounding box center [628, 209] width 128 height 18
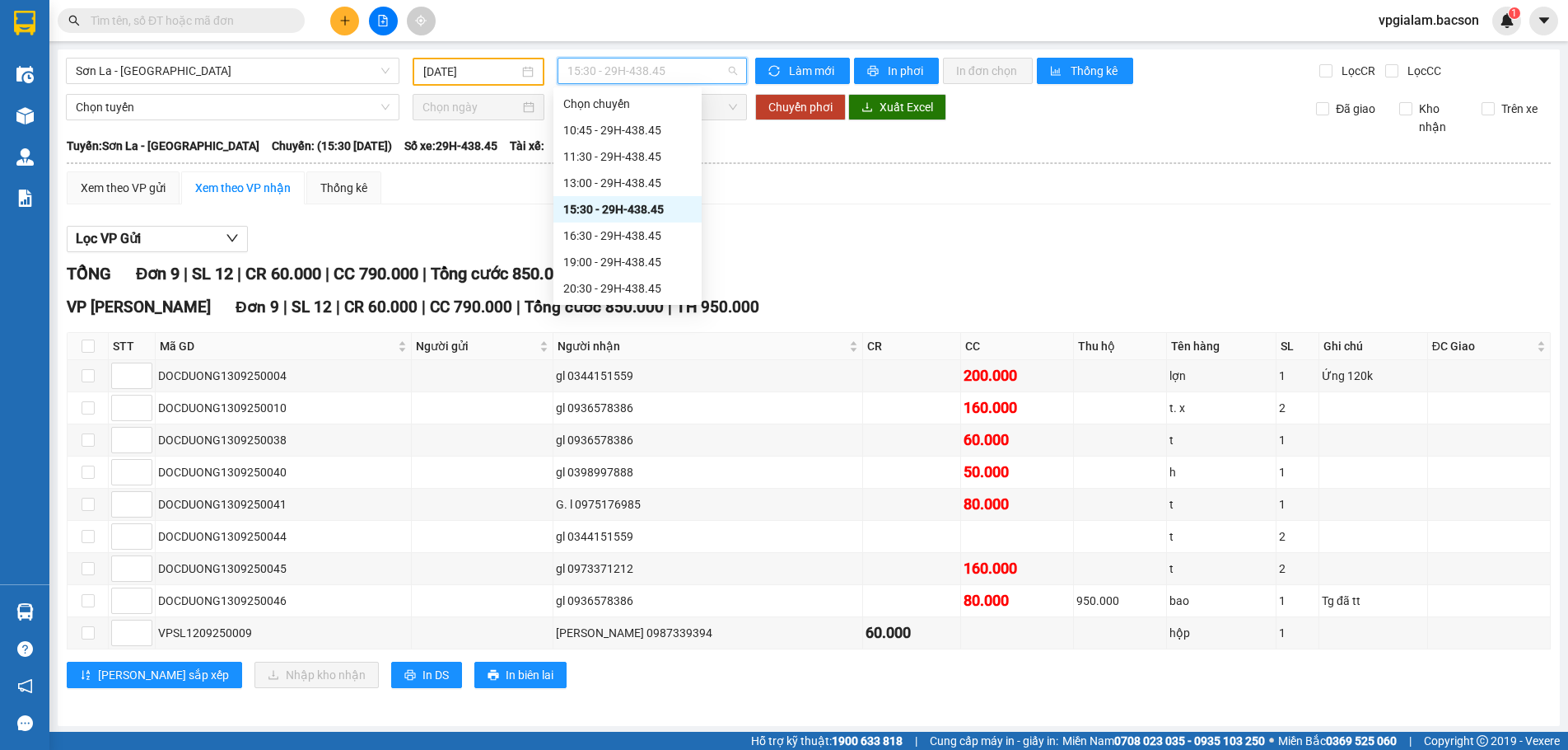
click at [681, 68] on span "15:30 - 29H-438.45" at bounding box center [652, 71] width 170 height 25
click at [644, 209] on div "20:30 - 29H-438.45" at bounding box center [628, 209] width 128 height 18
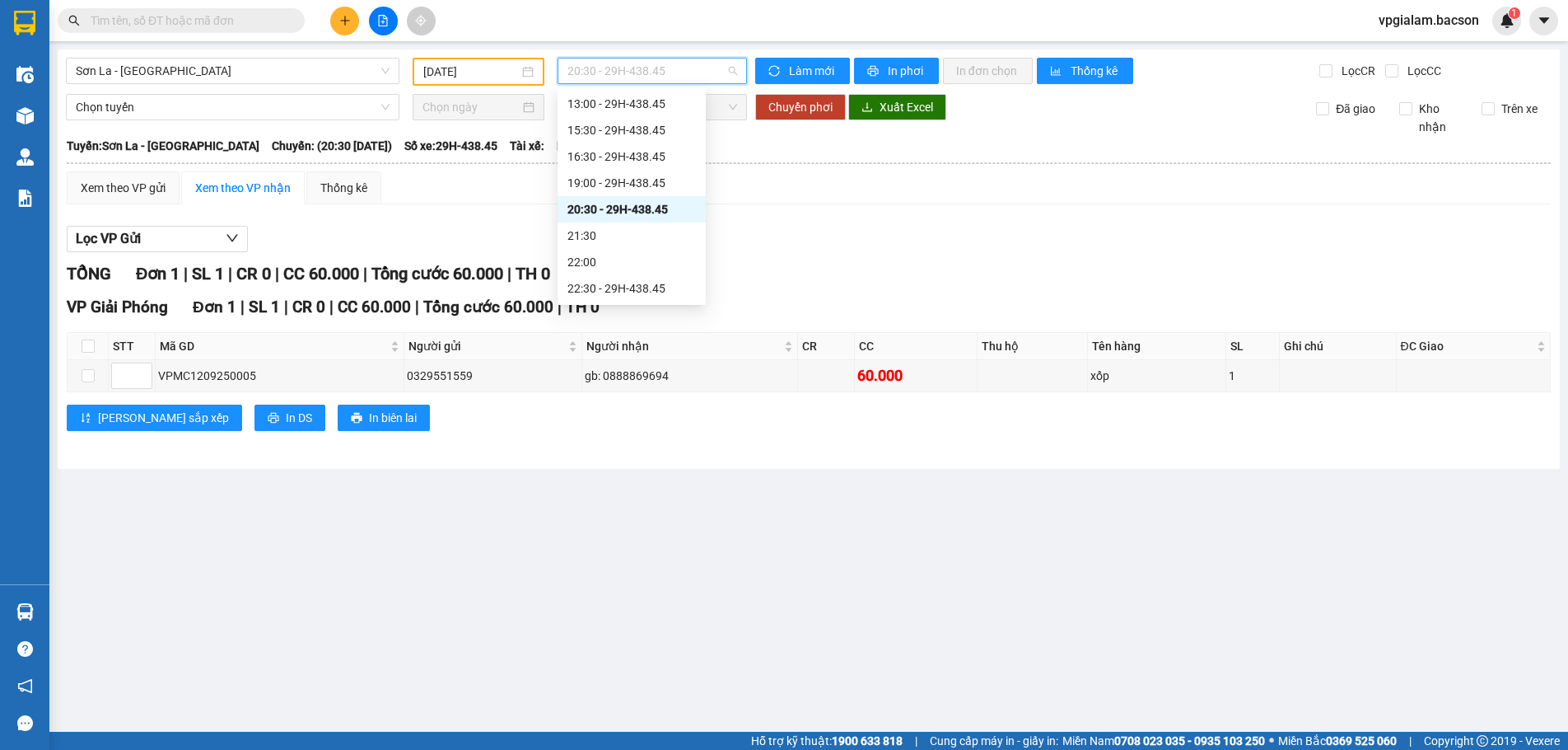
click at [635, 69] on span "20:30 - 29H-438.45" at bounding box center [652, 71] width 170 height 25
click at [635, 179] on div "19:00 - 29H-438.45" at bounding box center [632, 182] width 128 height 18
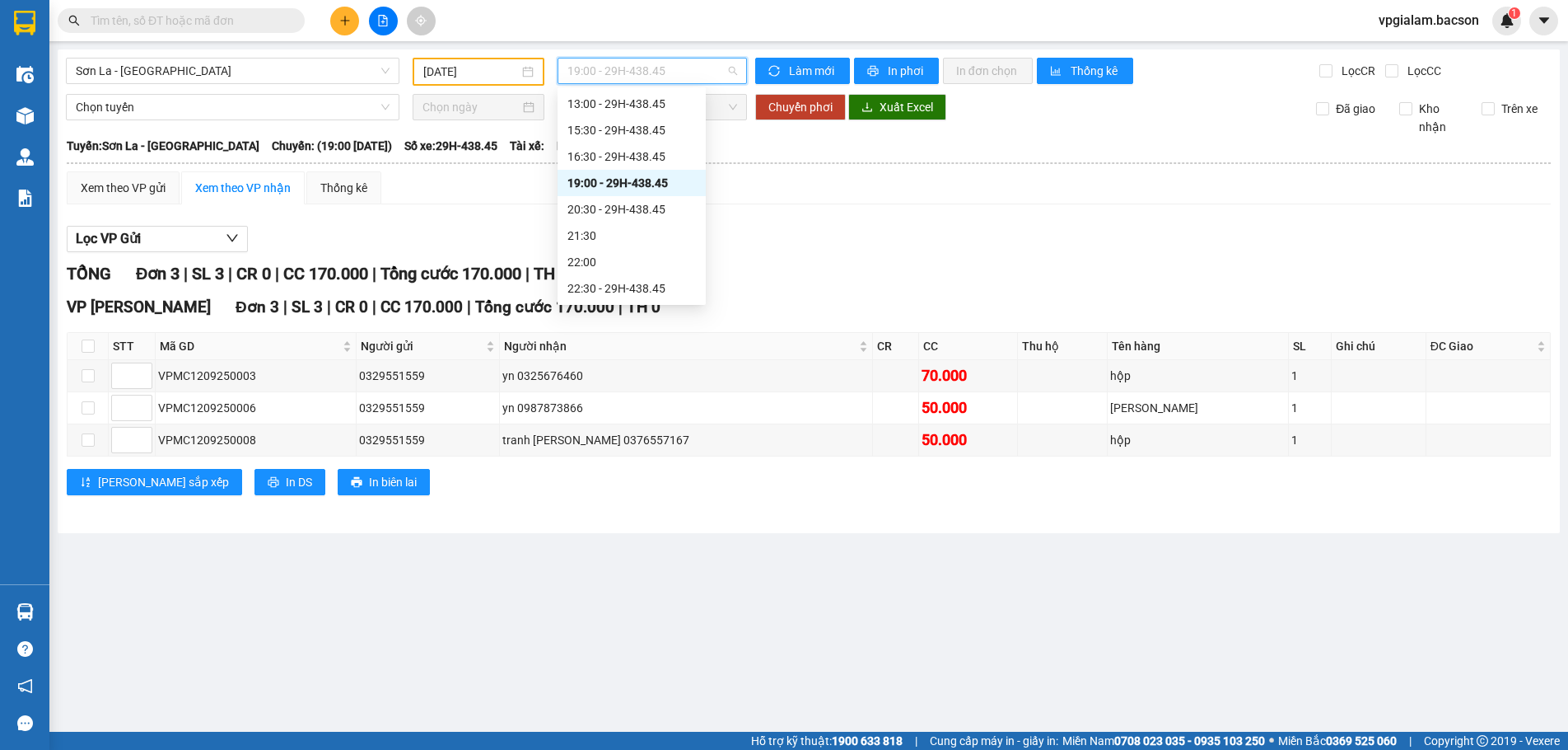
click at [631, 72] on span "19:00 - 29H-438.45" at bounding box center [652, 71] width 170 height 25
click at [631, 150] on div "16:30 - 29H-438.45" at bounding box center [632, 156] width 128 height 18
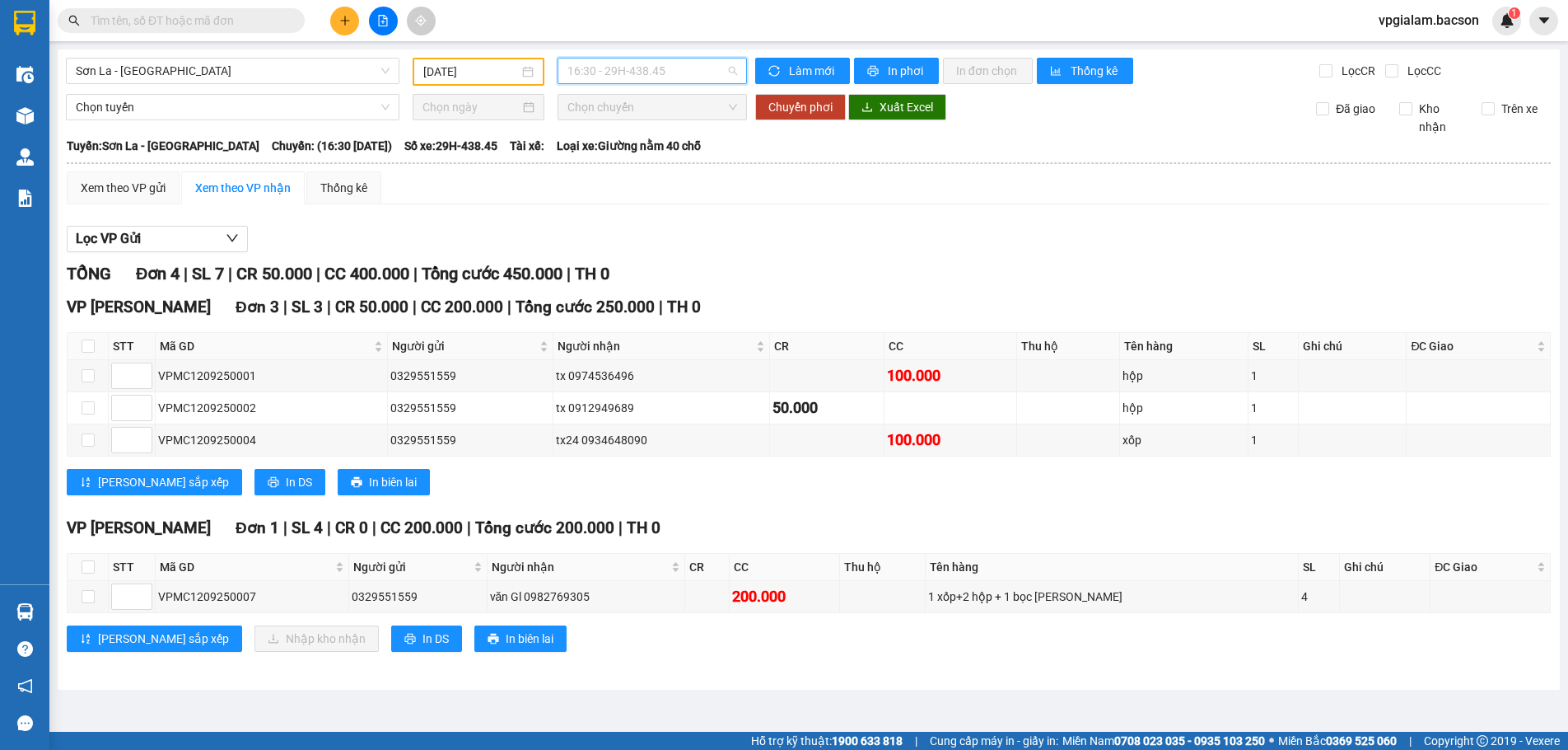
click at [663, 63] on span "16:30 - 29H-438.45" at bounding box center [652, 71] width 170 height 25
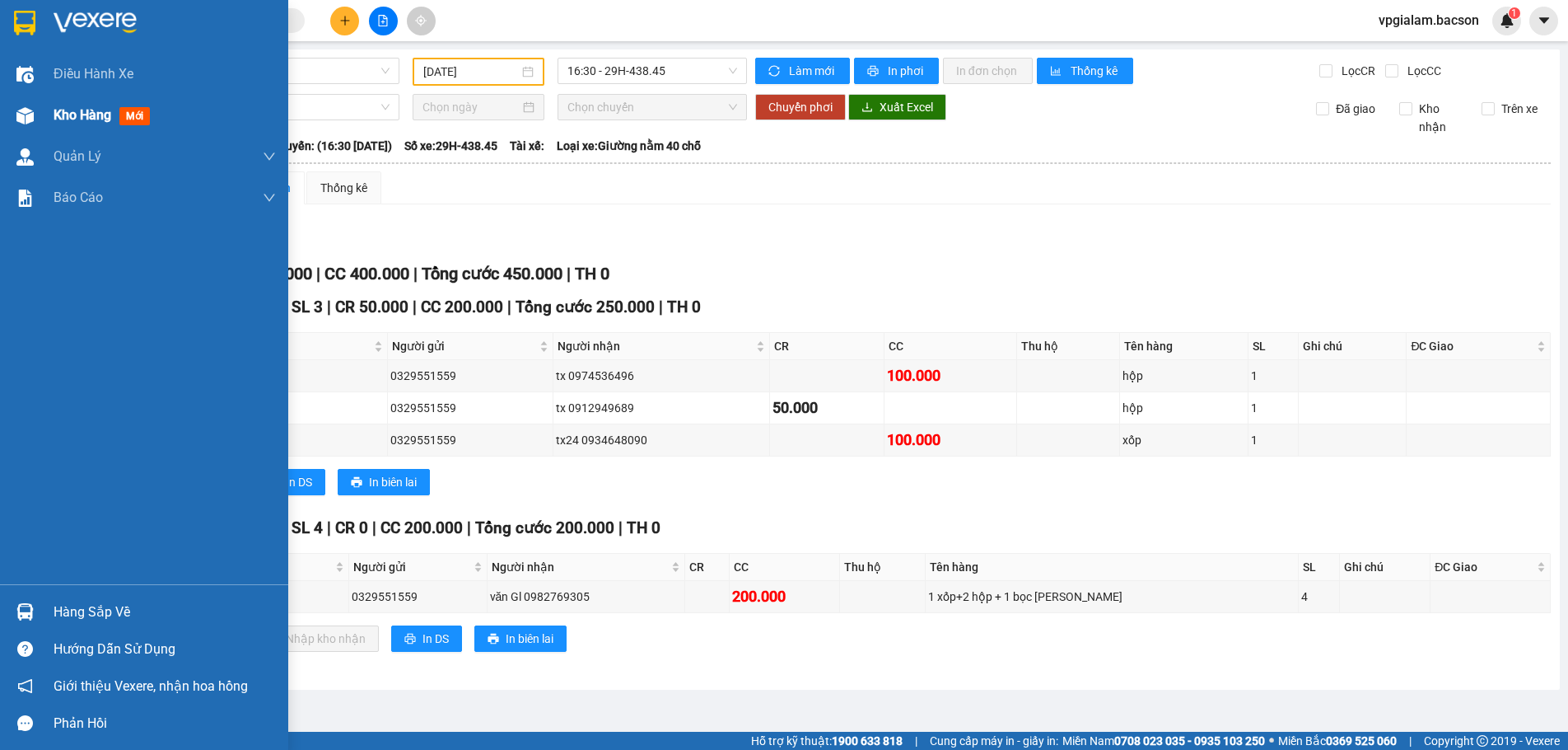
click at [87, 116] on span "Kho hàng" at bounding box center [82, 114] width 58 height 16
